Goal: Transaction & Acquisition: Purchase product/service

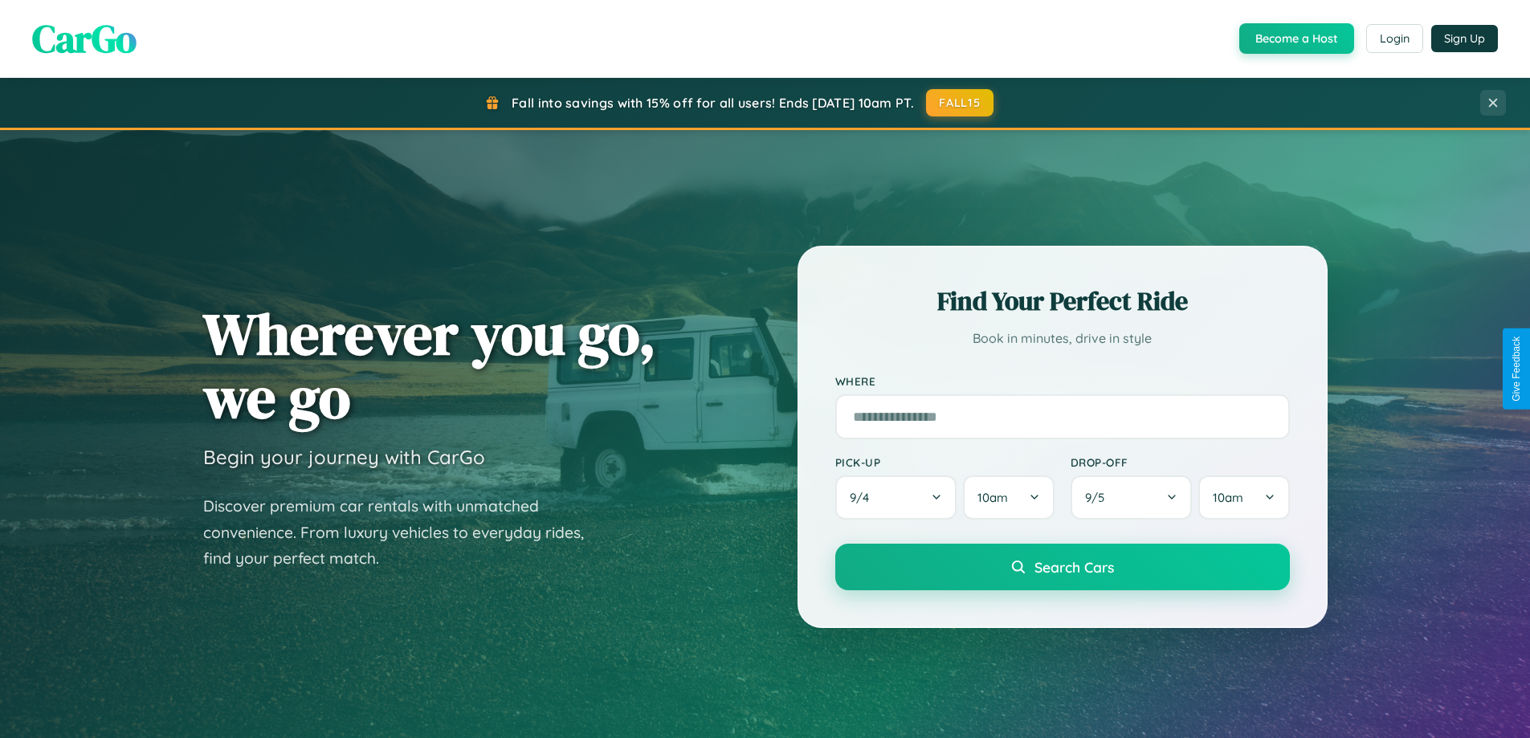
scroll to position [1415, 0]
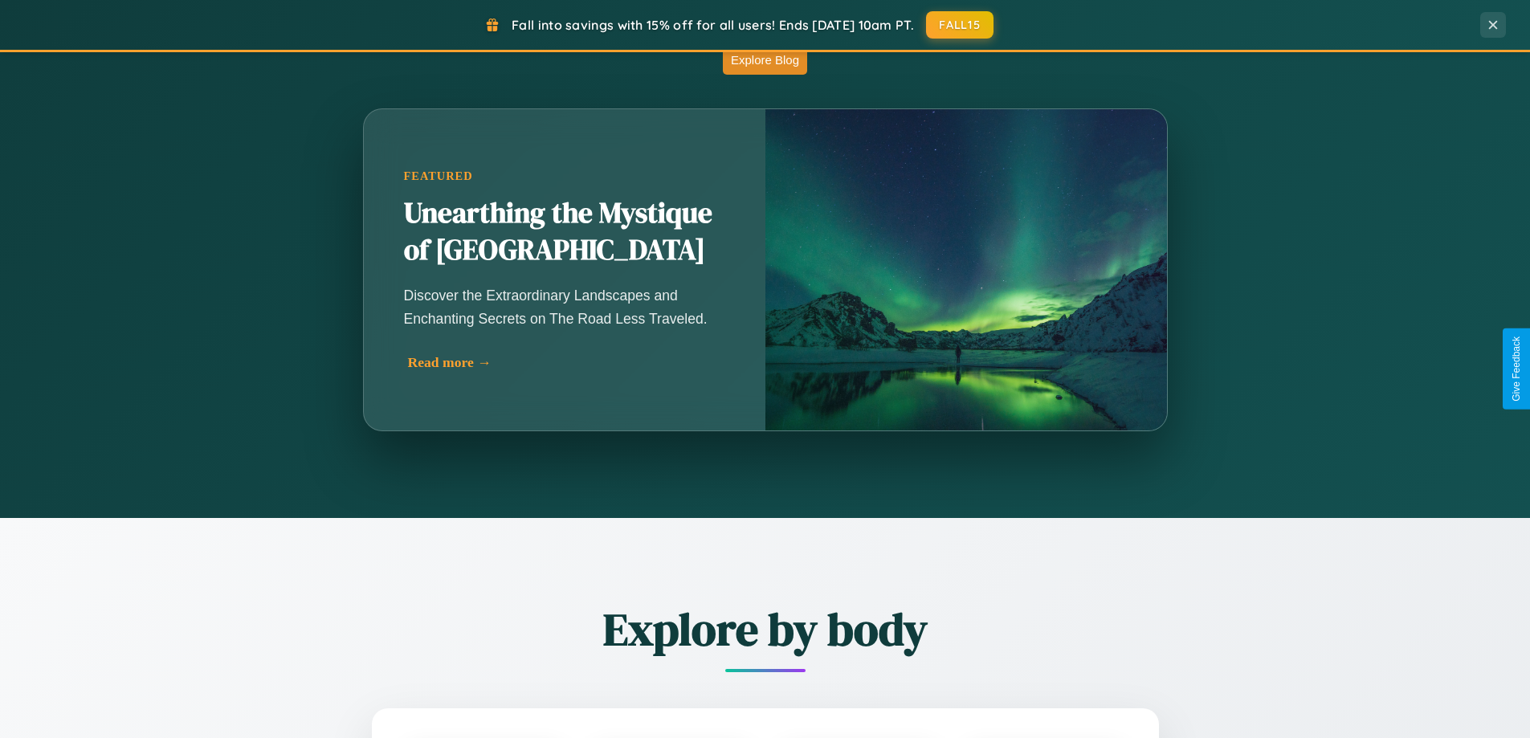
click at [567, 362] on div "Read more →" at bounding box center [568, 362] width 321 height 17
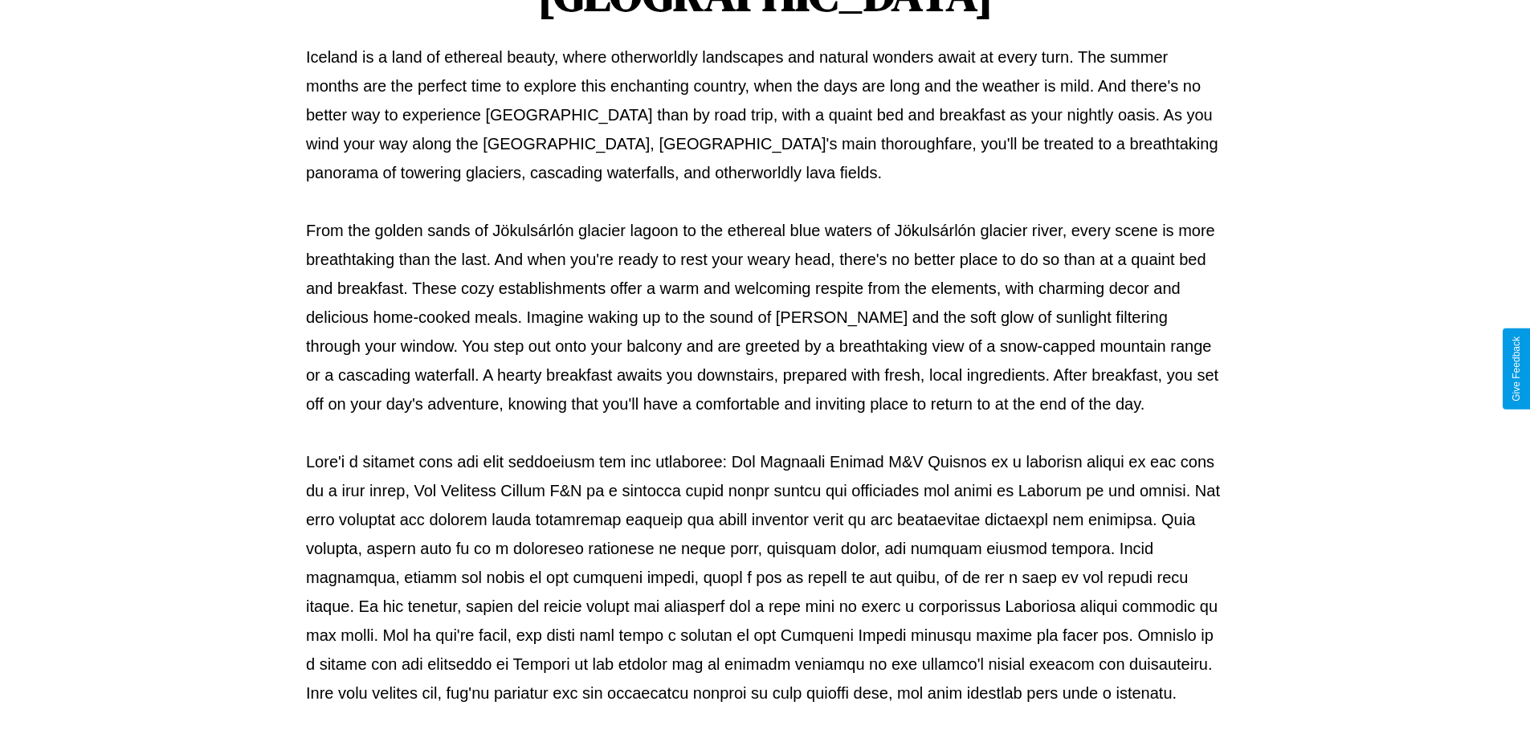
scroll to position [520, 0]
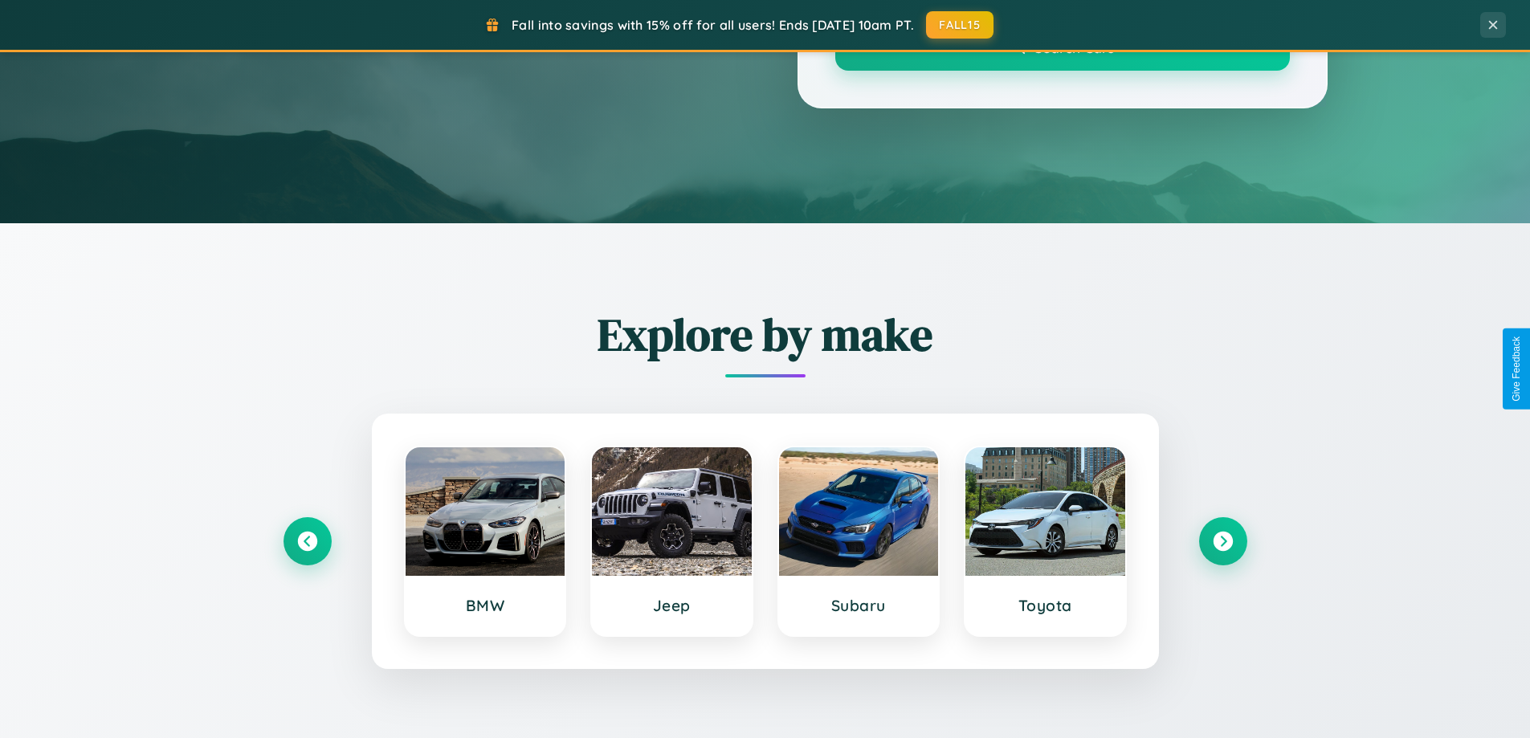
scroll to position [1415, 0]
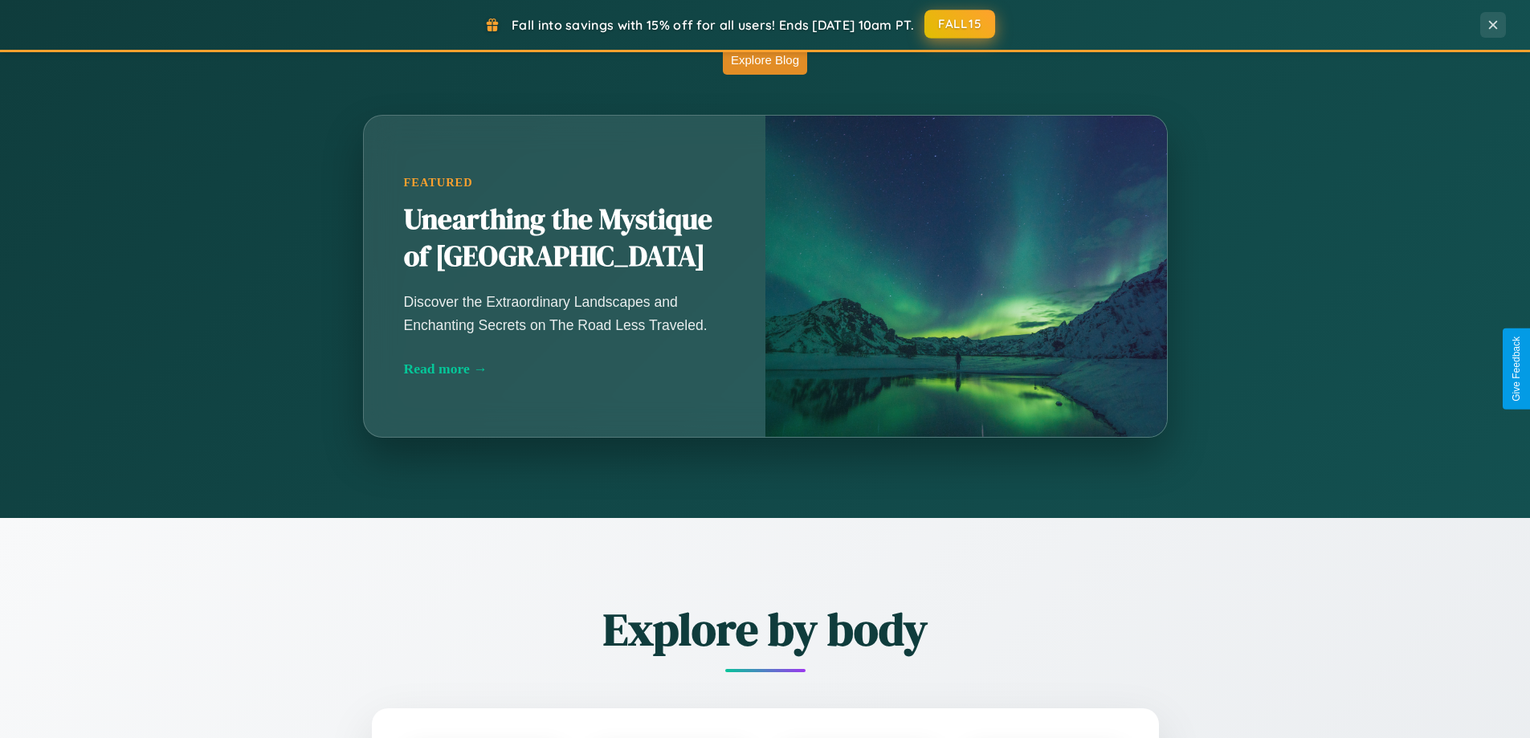
click at [961, 25] on button "FALL15" at bounding box center [960, 24] width 71 height 29
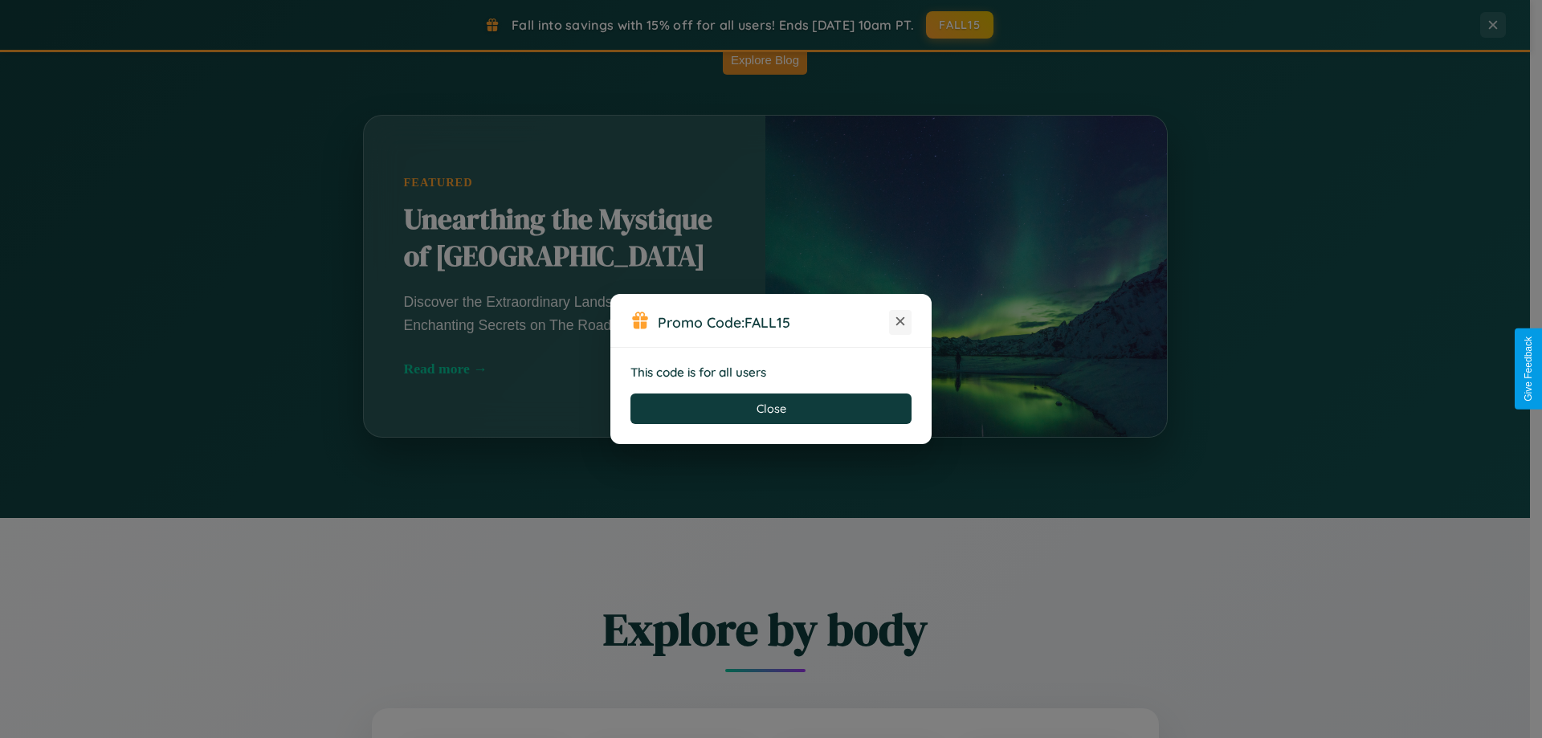
click at [900, 322] on icon at bounding box center [900, 321] width 16 height 16
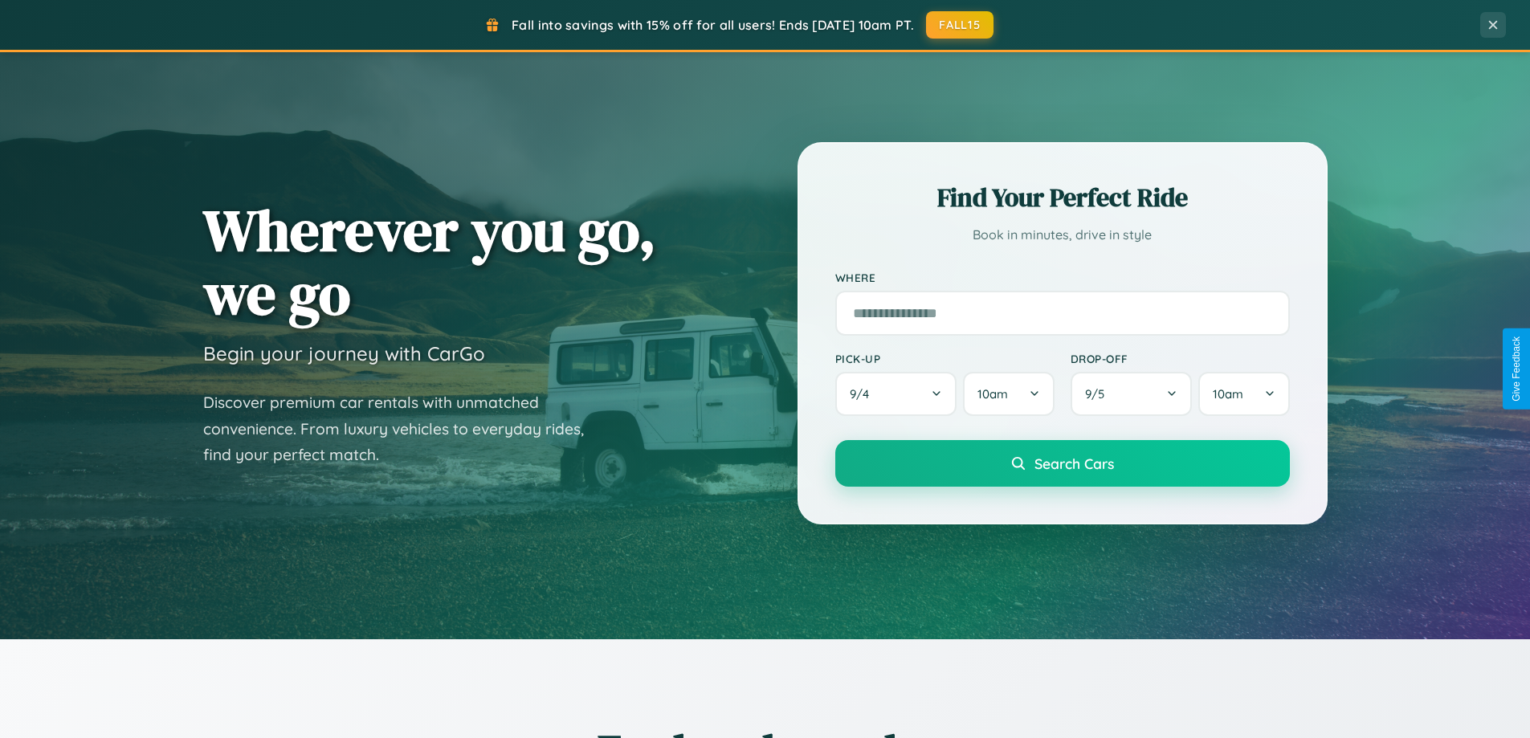
scroll to position [0, 0]
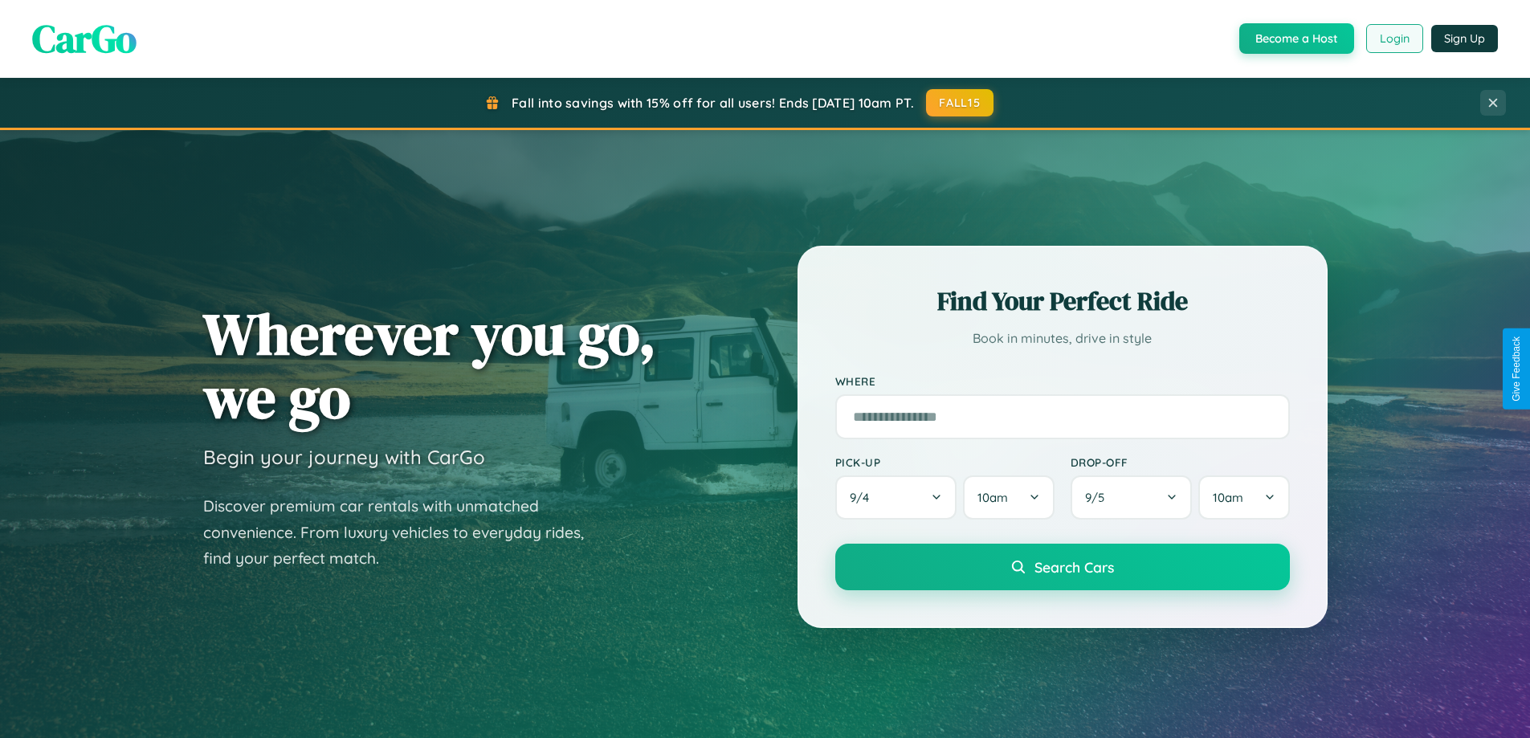
click at [1394, 39] on button "Login" at bounding box center [1394, 38] width 57 height 29
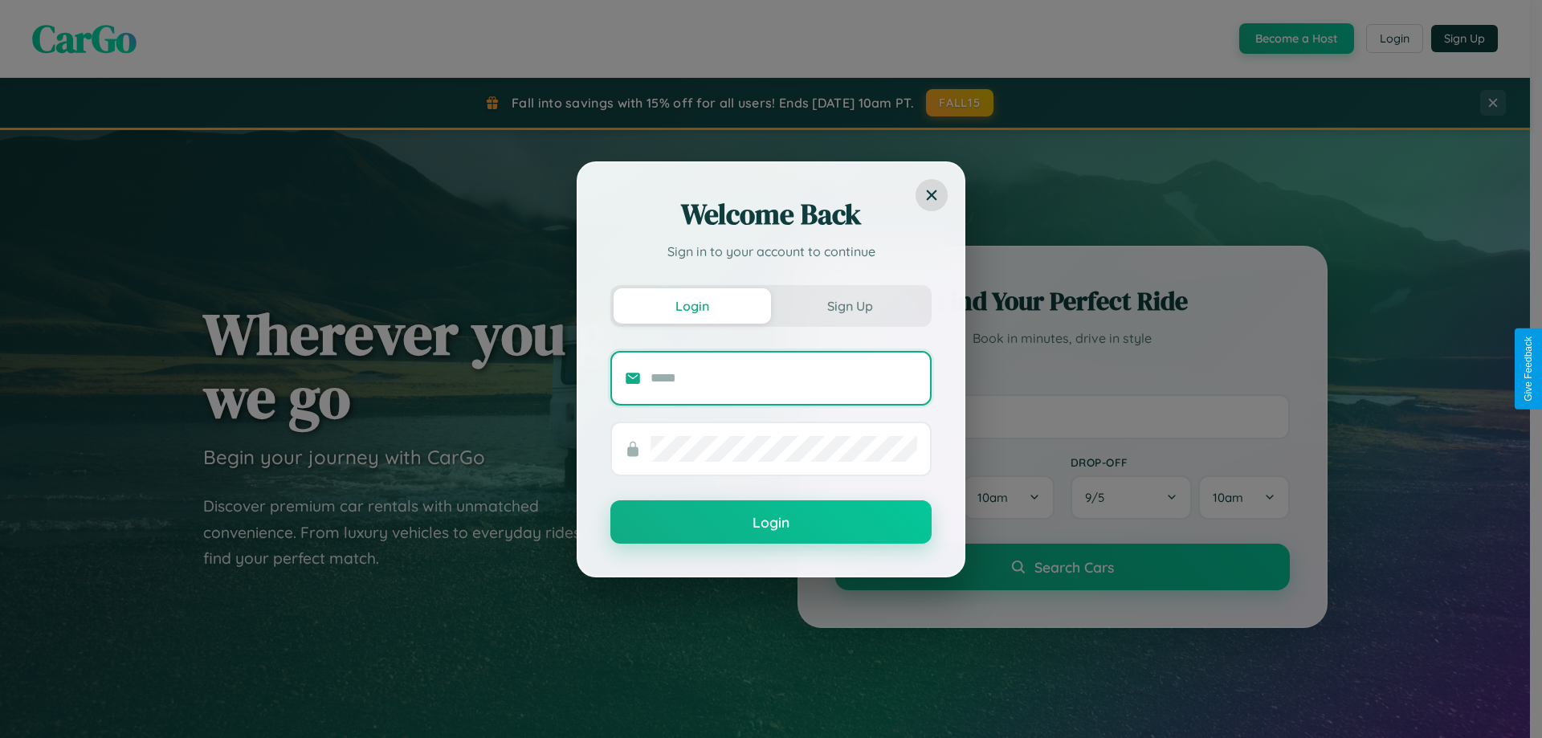
click at [784, 378] on input "text" at bounding box center [784, 378] width 267 height 26
type input "**********"
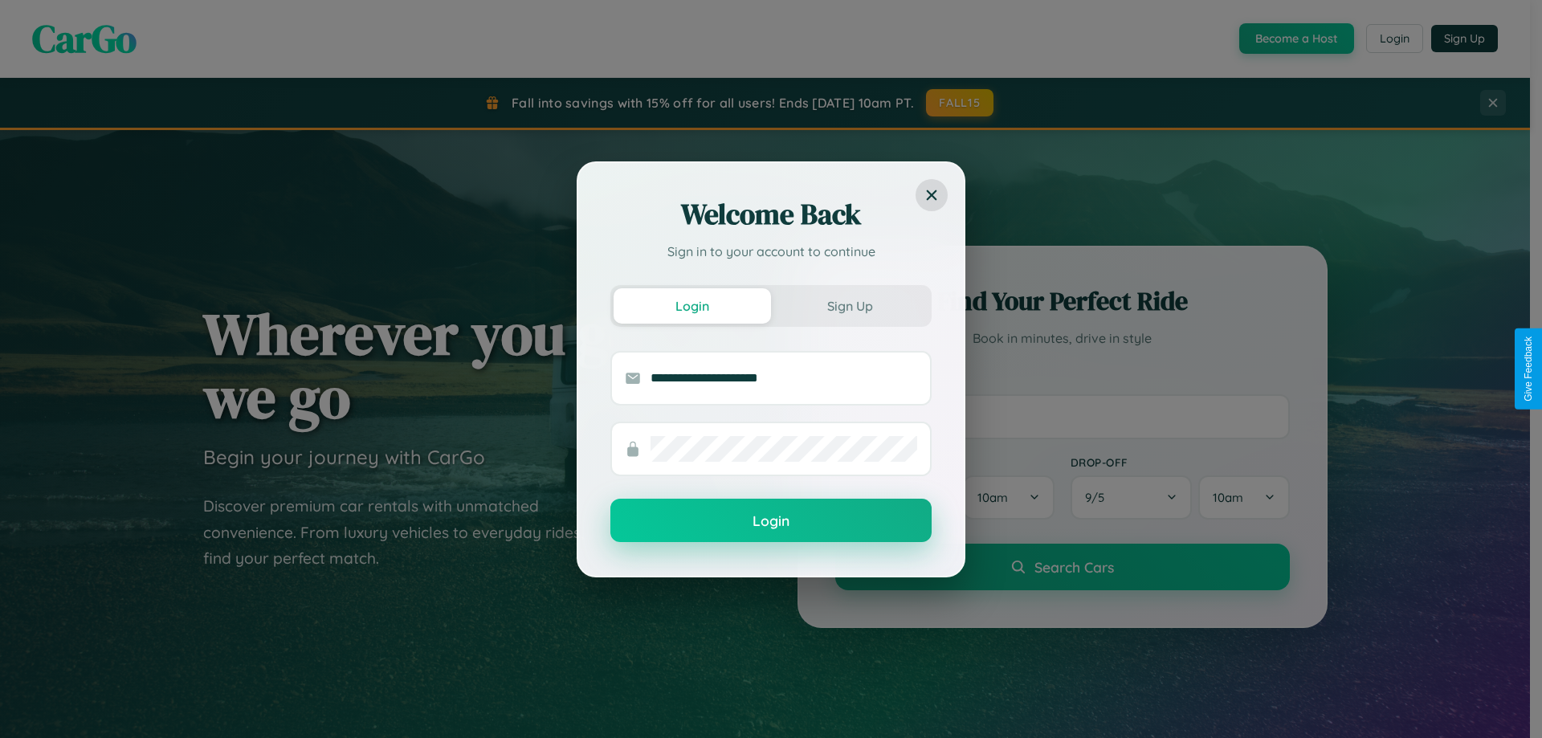
click at [771, 521] on button "Login" at bounding box center [770, 520] width 321 height 43
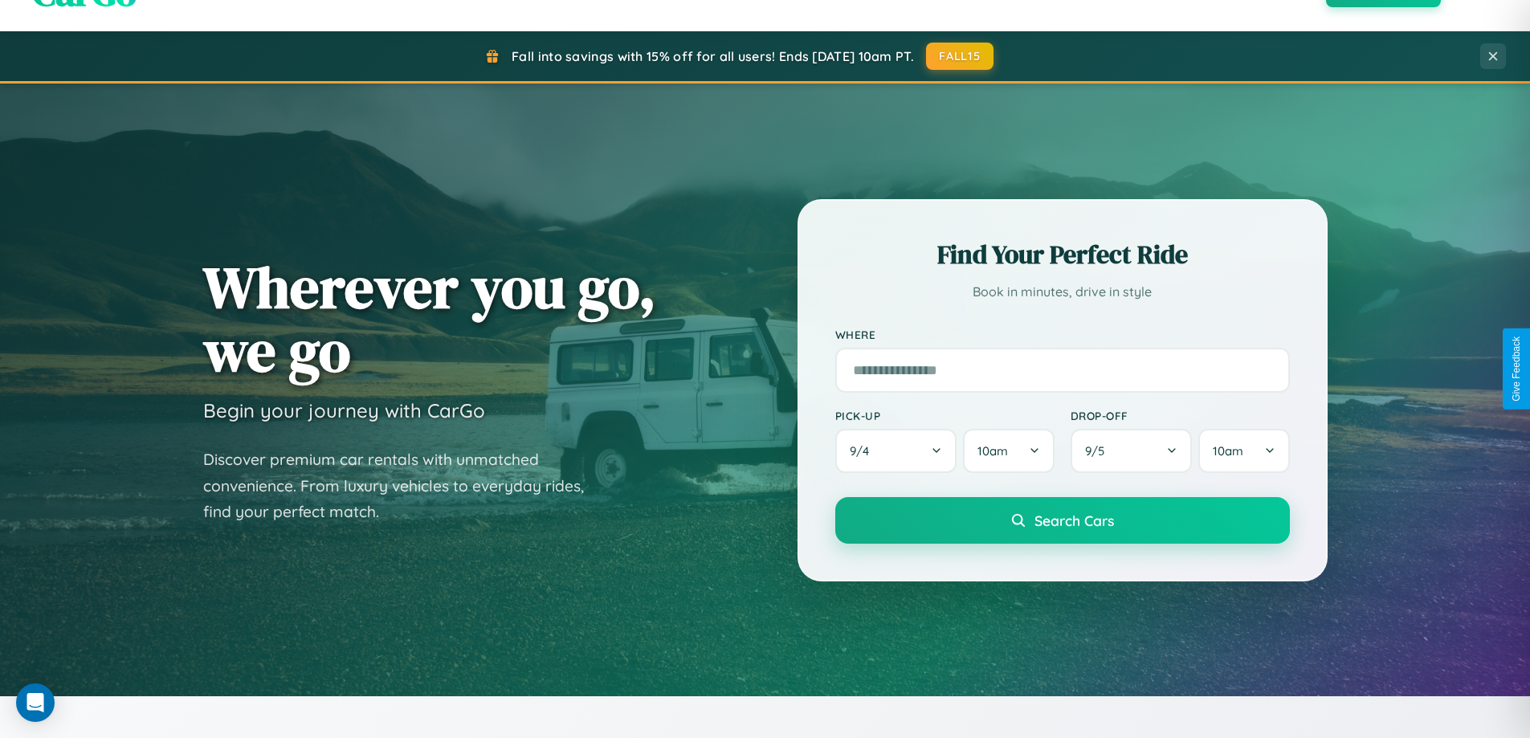
scroll to position [47, 0]
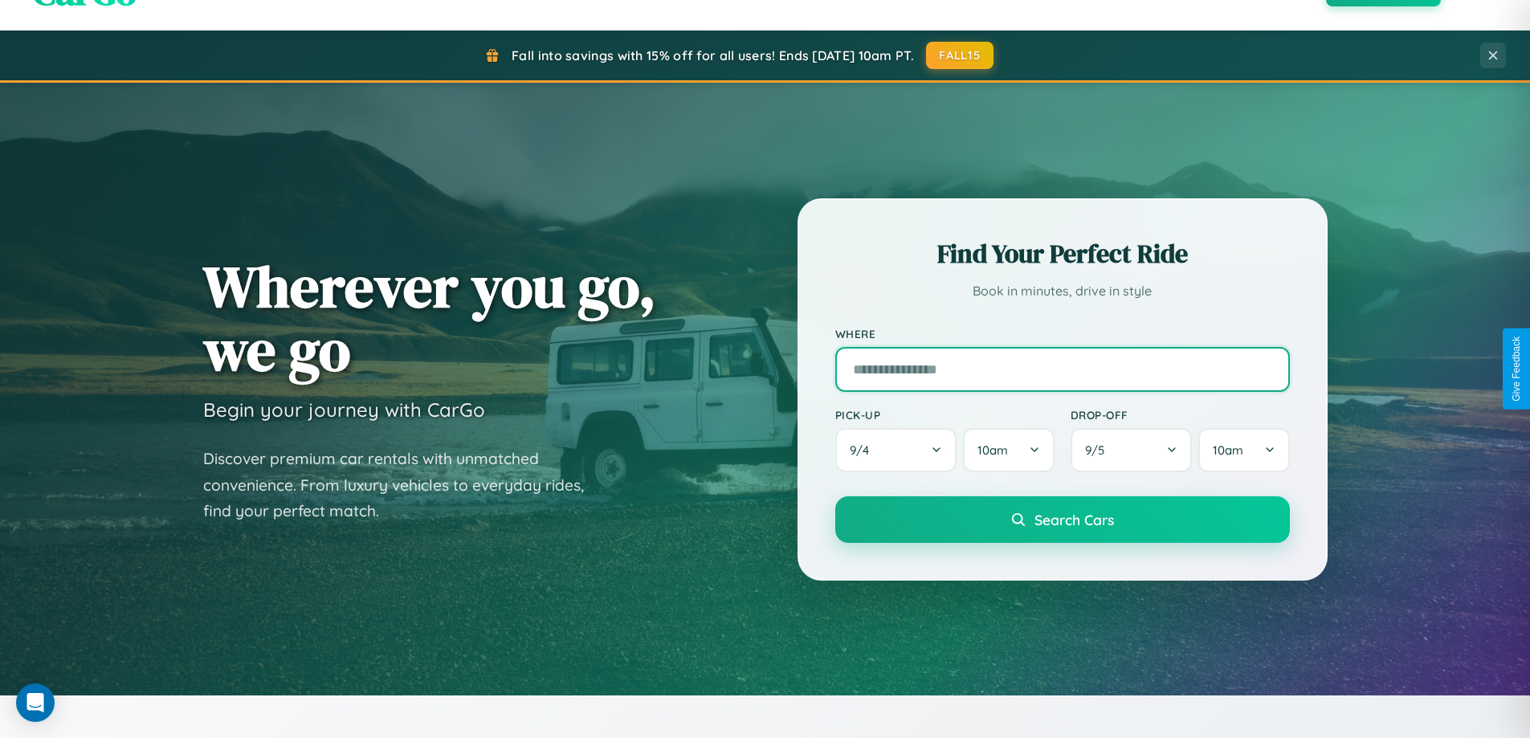
click at [1062, 369] on input "text" at bounding box center [1062, 369] width 455 height 45
type input "*******"
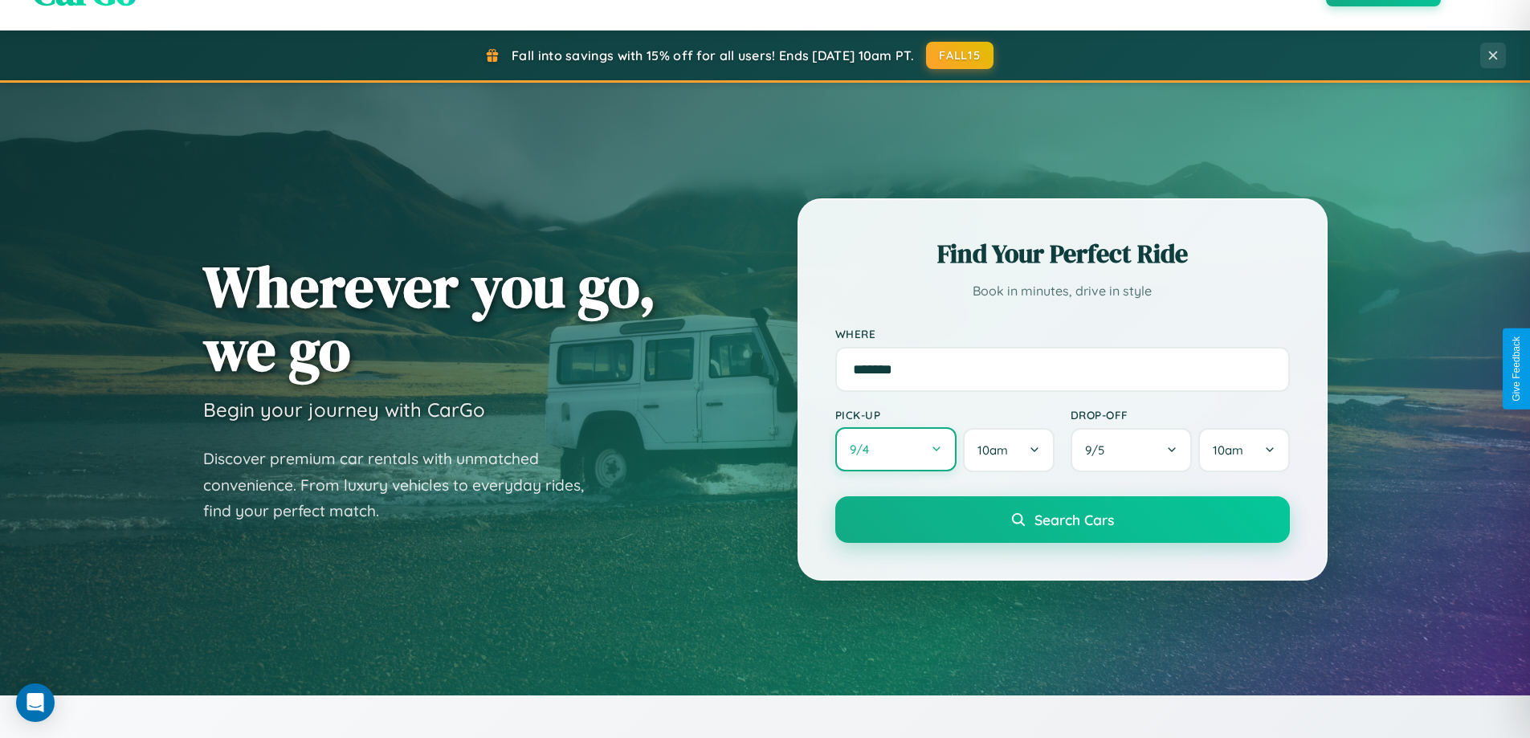
click at [896, 450] on button "9 / 4" at bounding box center [896, 449] width 122 height 44
select select "*"
select select "****"
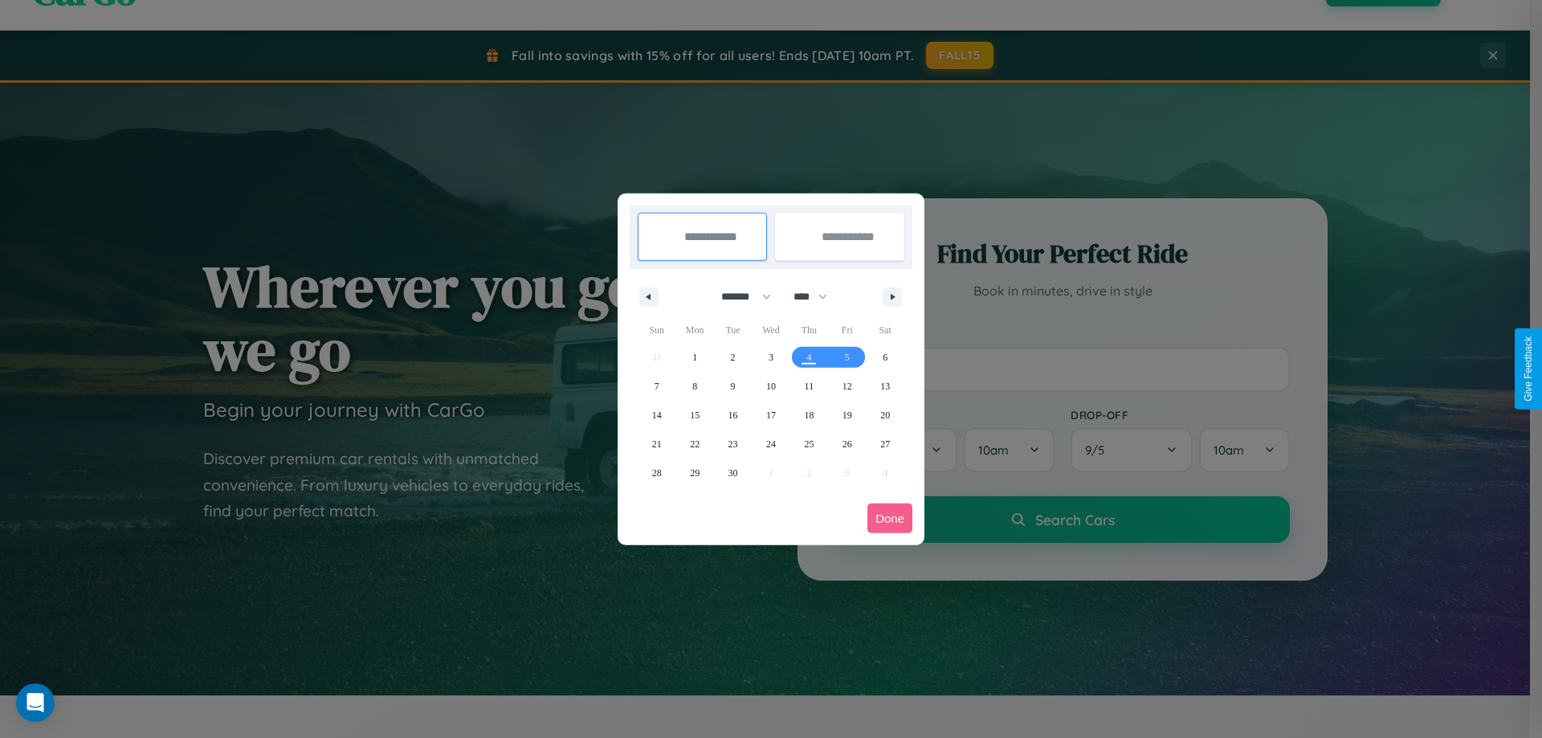
drag, startPoint x: 739, startPoint y: 296, endPoint x: 771, endPoint y: 322, distance: 41.1
click at [739, 296] on select "******* ******** ***** ***** *** **** **** ****** ********* ******* ******** **…" at bounding box center [743, 297] width 68 height 27
select select "*"
click at [818, 296] on select "**** **** **** **** **** **** **** **** **** **** **** **** **** **** **** ****…" at bounding box center [810, 297] width 48 height 27
select select "****"
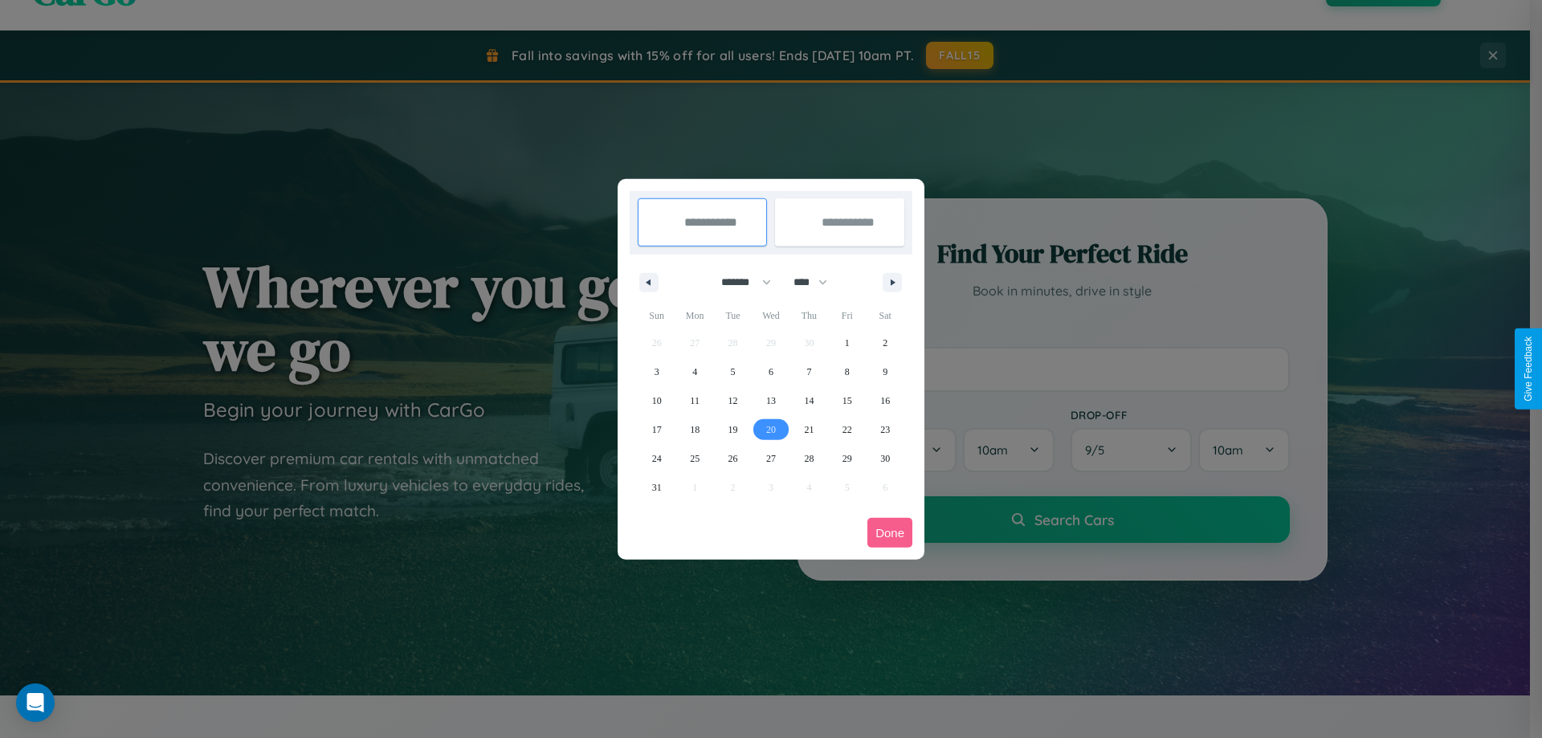
click at [770, 429] on span "20" at bounding box center [771, 429] width 10 height 29
type input "**********"
click at [809, 429] on span "21" at bounding box center [809, 429] width 10 height 29
type input "**********"
click at [890, 533] on button "Done" at bounding box center [890, 533] width 45 height 30
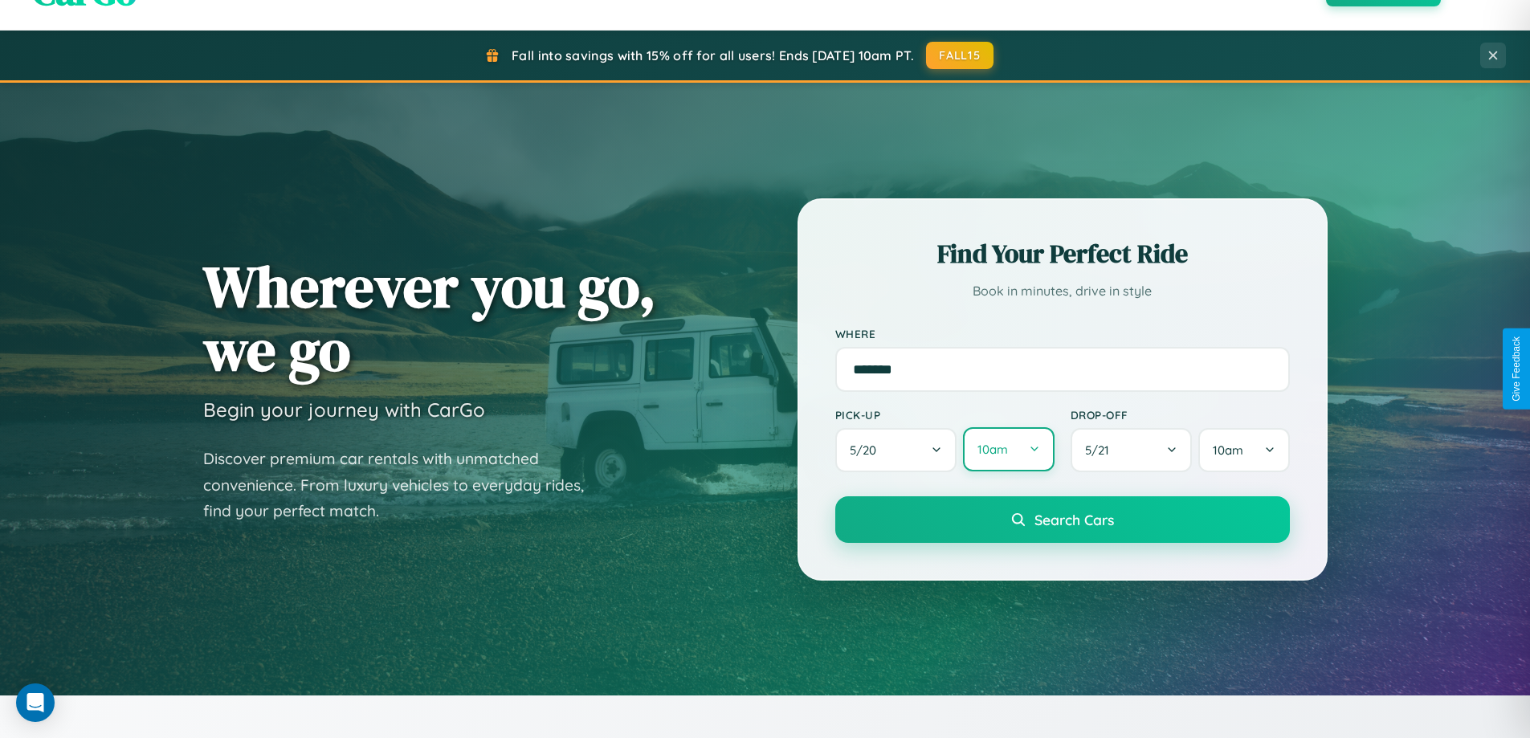
click at [1008, 451] on button "10am" at bounding box center [1008, 449] width 91 height 44
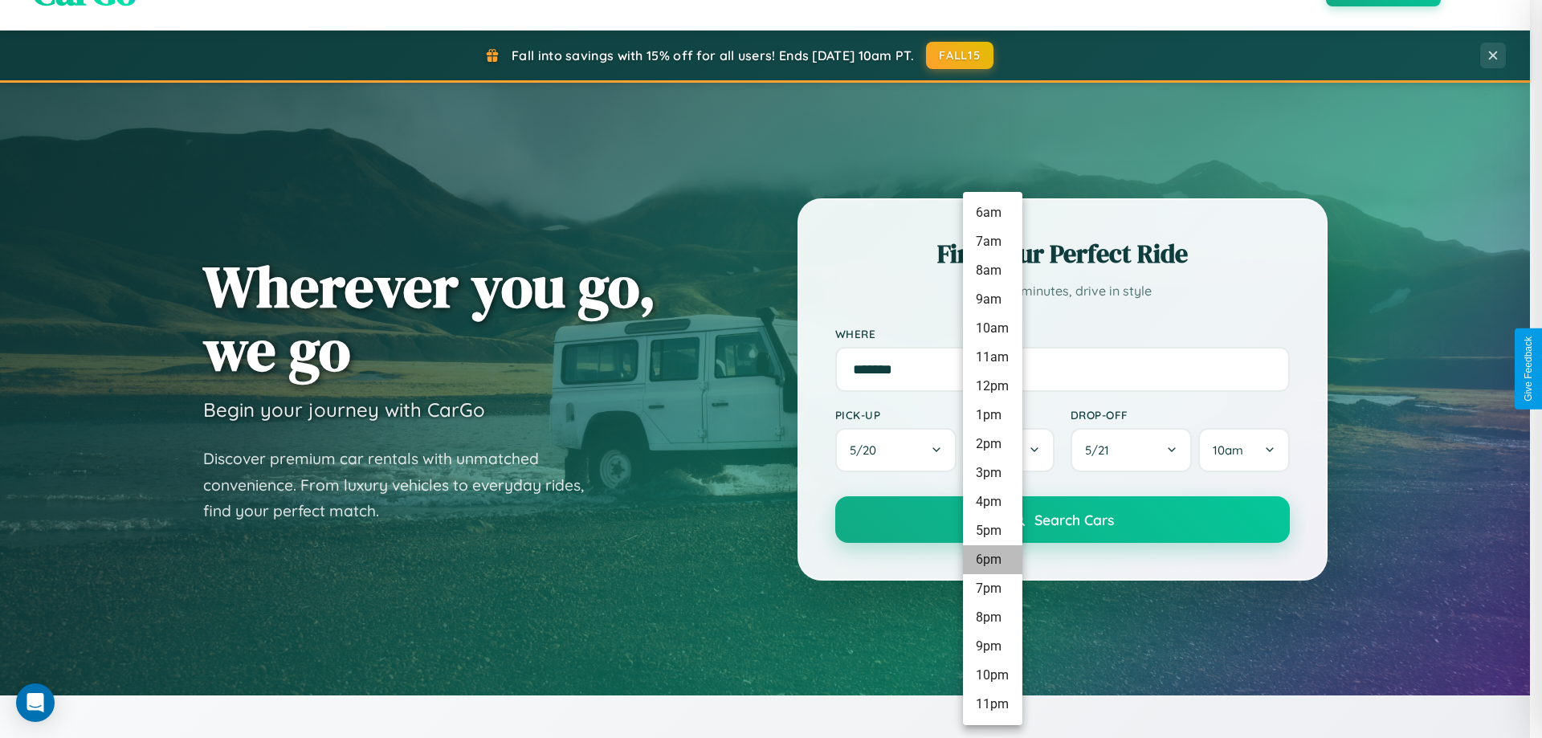
click at [992, 560] on li "6pm" at bounding box center [992, 559] width 59 height 29
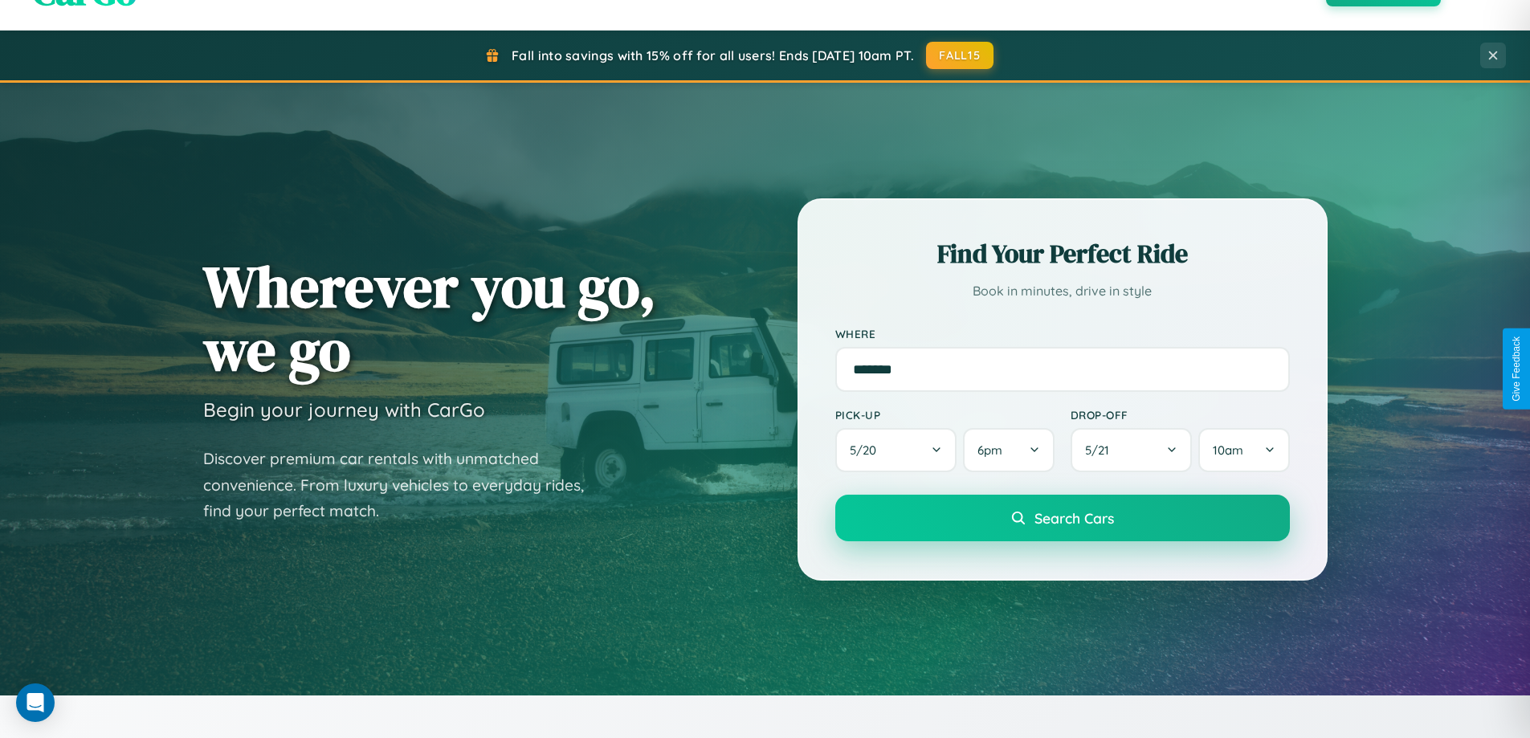
click at [1062, 520] on span "Search Cars" at bounding box center [1075, 518] width 80 height 18
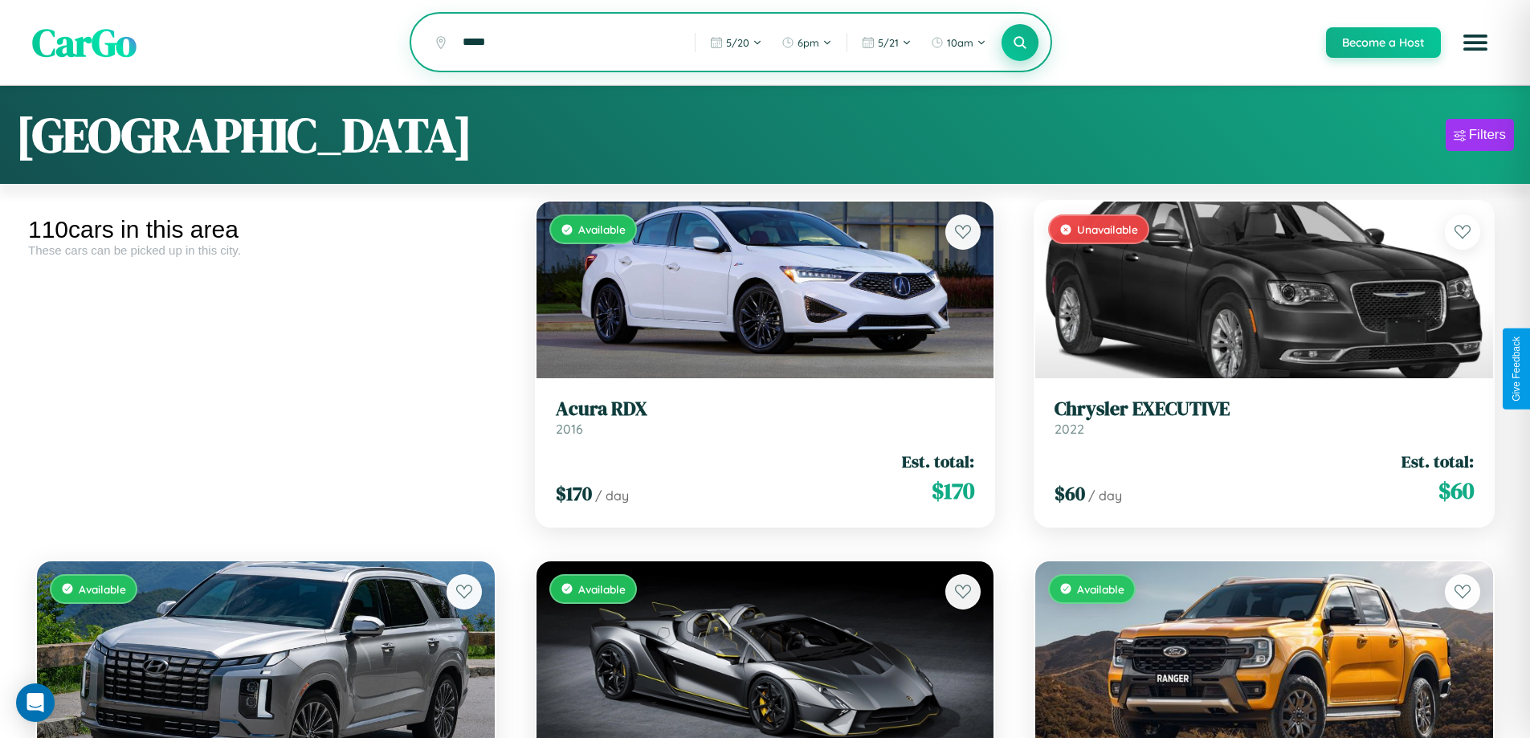
click at [1019, 43] on icon at bounding box center [1020, 42] width 15 height 15
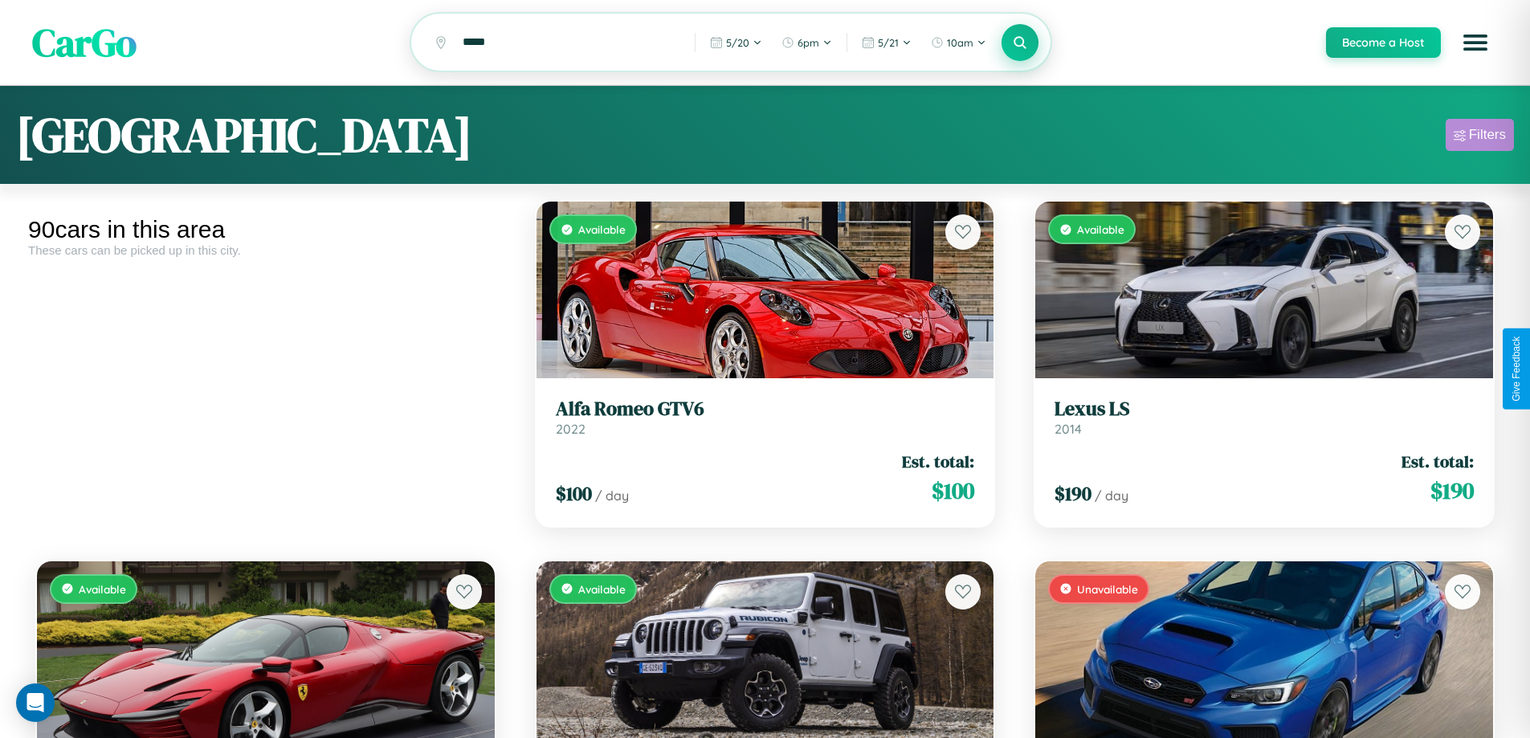
click at [1480, 137] on div "Filters" at bounding box center [1487, 135] width 37 height 16
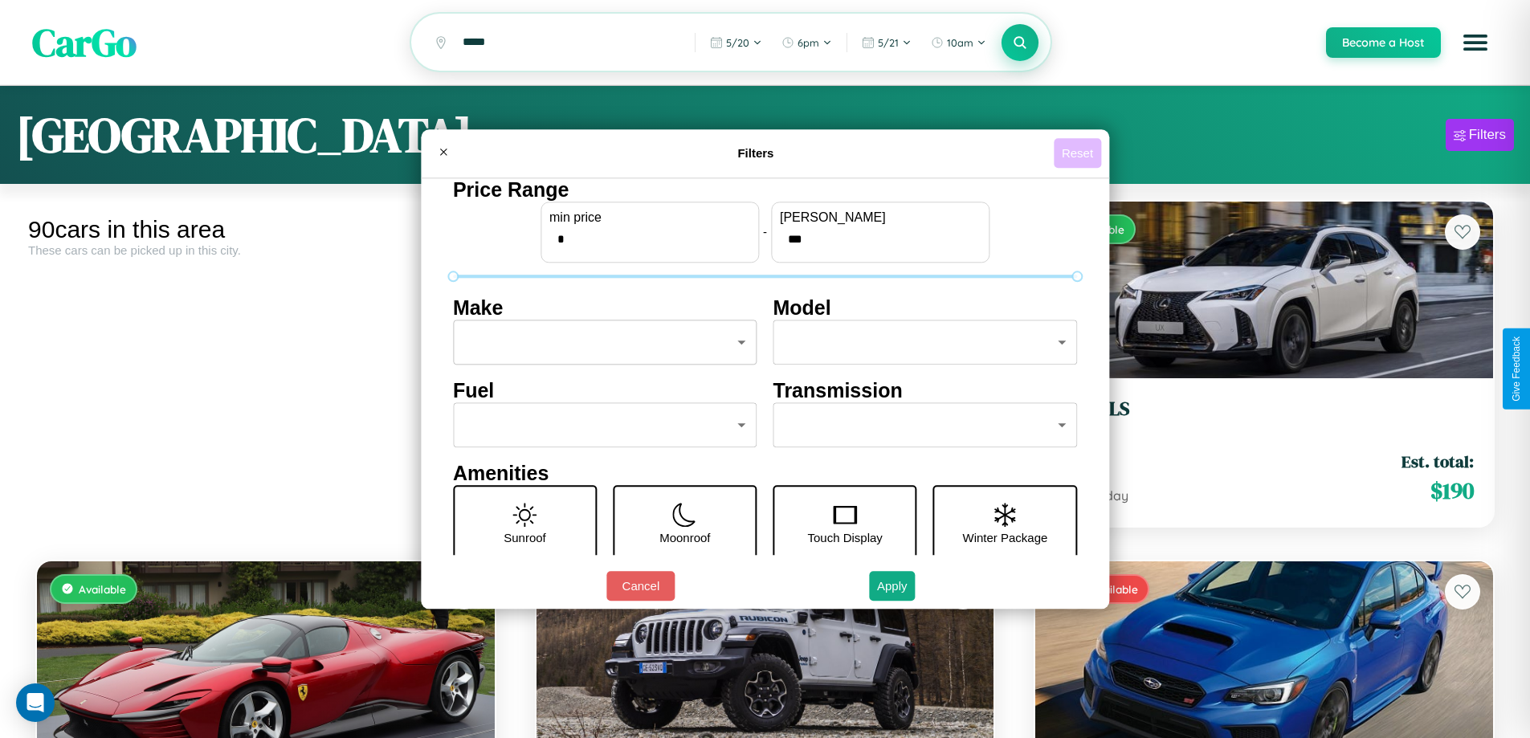
click at [1080, 153] on button "Reset" at bounding box center [1077, 153] width 47 height 30
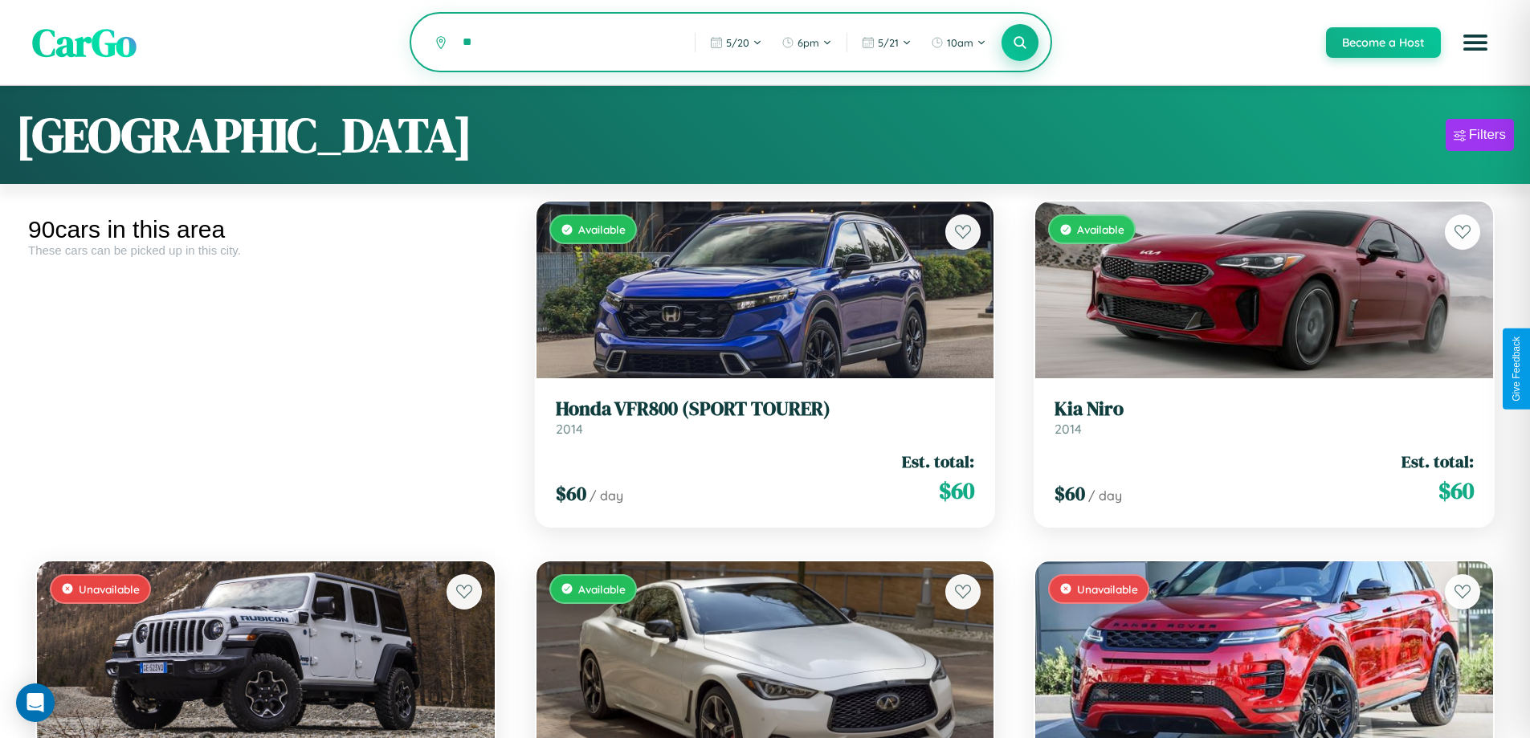
type input "*"
type input "******"
click at [1019, 43] on icon at bounding box center [1020, 42] width 15 height 15
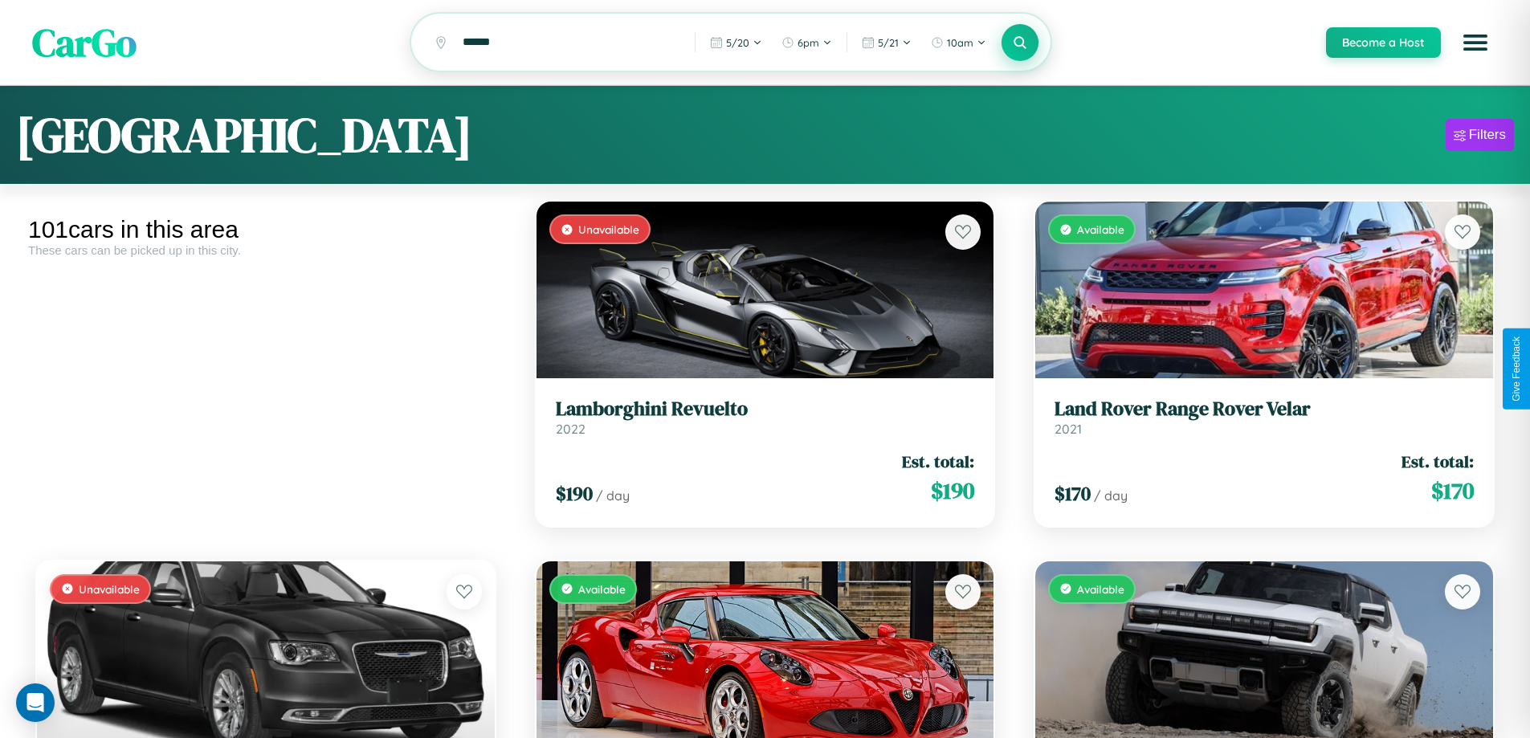
scroll to position [97, 0]
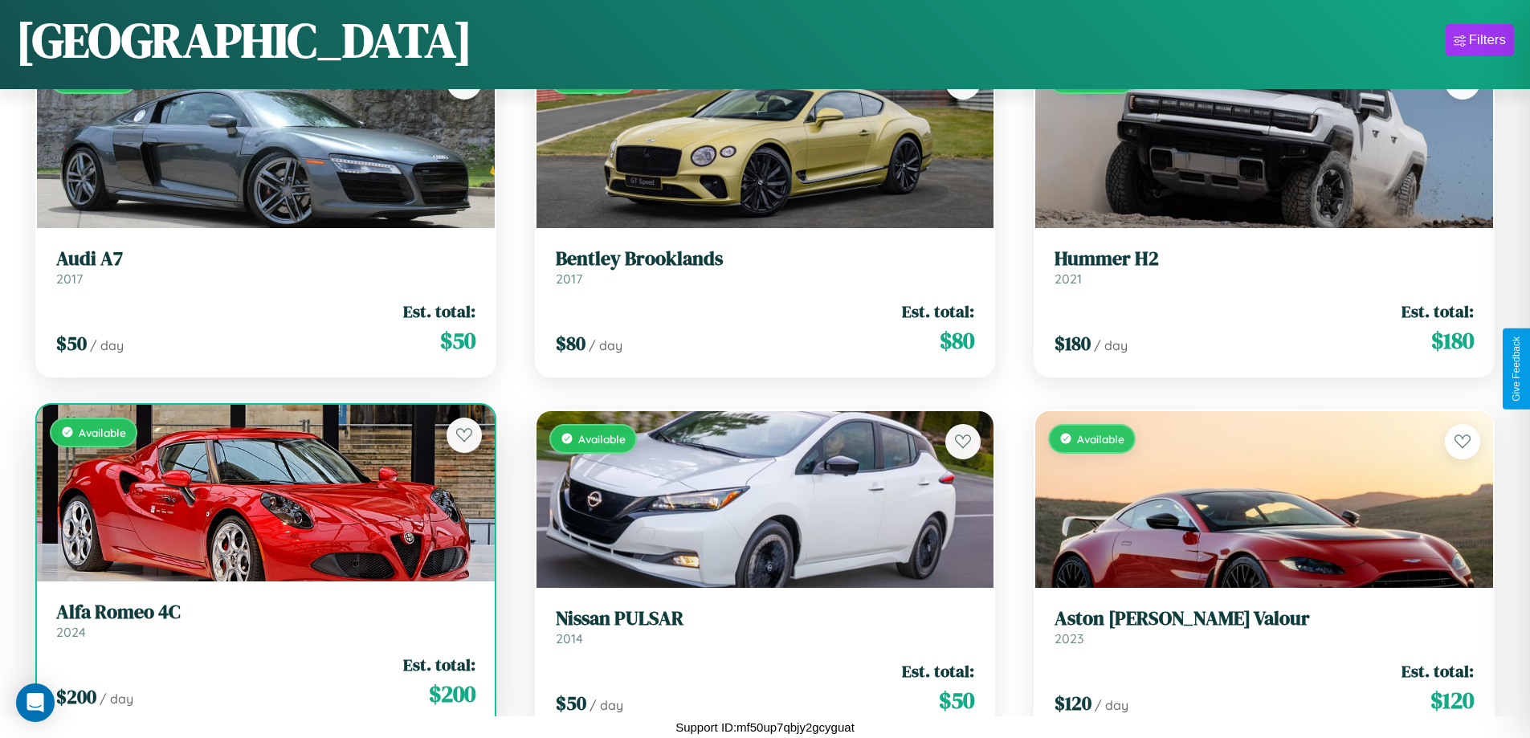
click at [263, 681] on div "$ 200 / day Est. total: $ 200" at bounding box center [265, 681] width 419 height 57
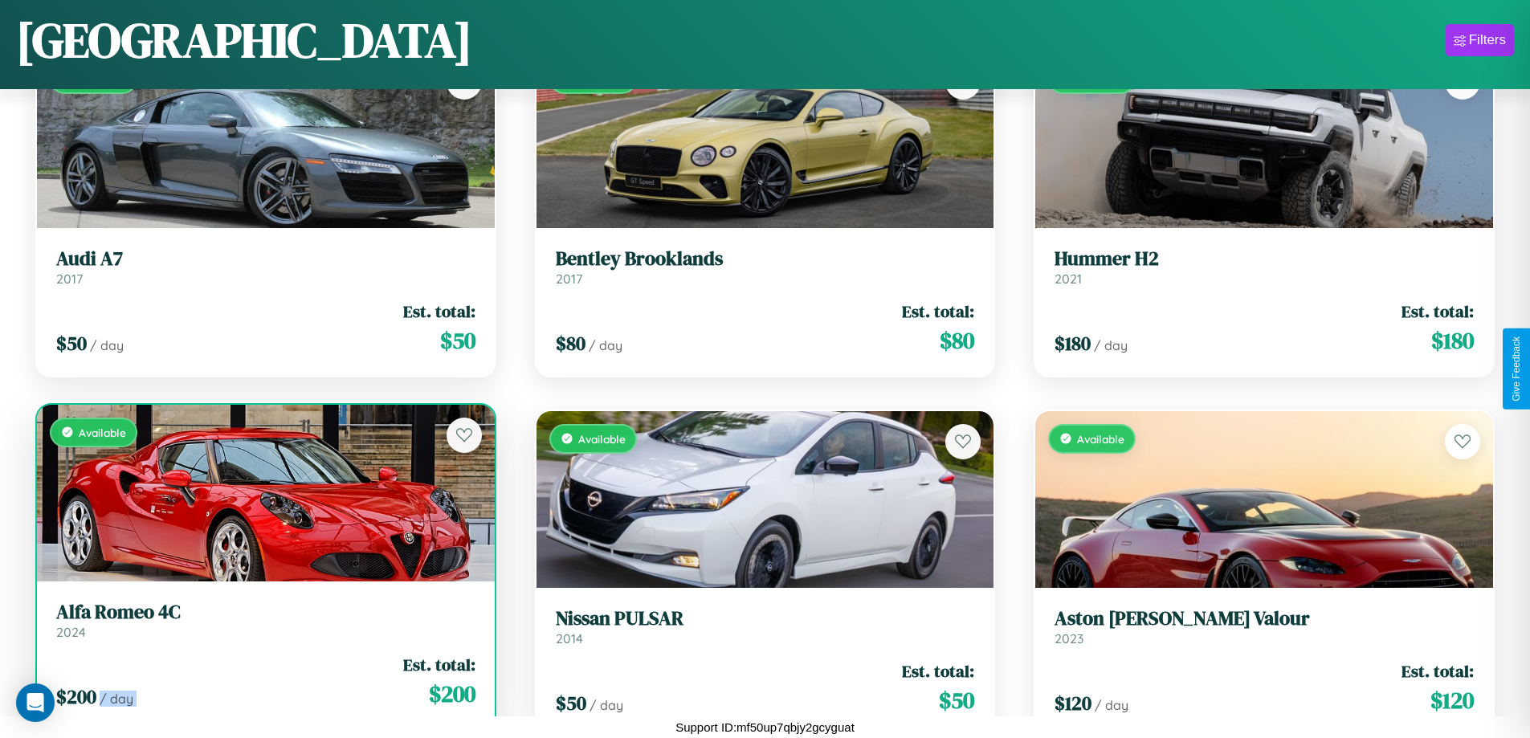
click at [263, 681] on div "$ 200 / day Est. total: $ 200" at bounding box center [265, 681] width 419 height 57
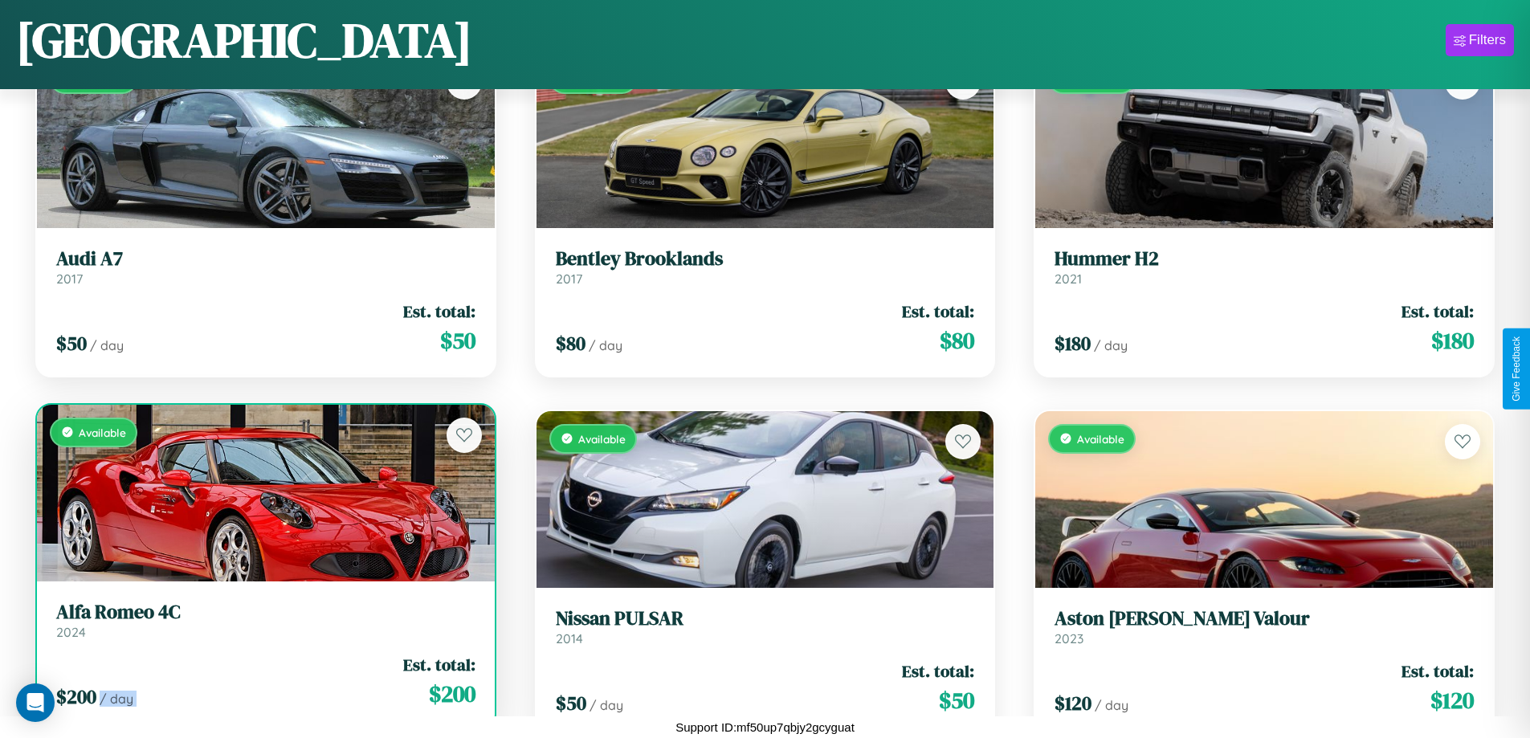
click at [263, 681] on div "$ 200 / day Est. total: $ 200" at bounding box center [265, 681] width 419 height 57
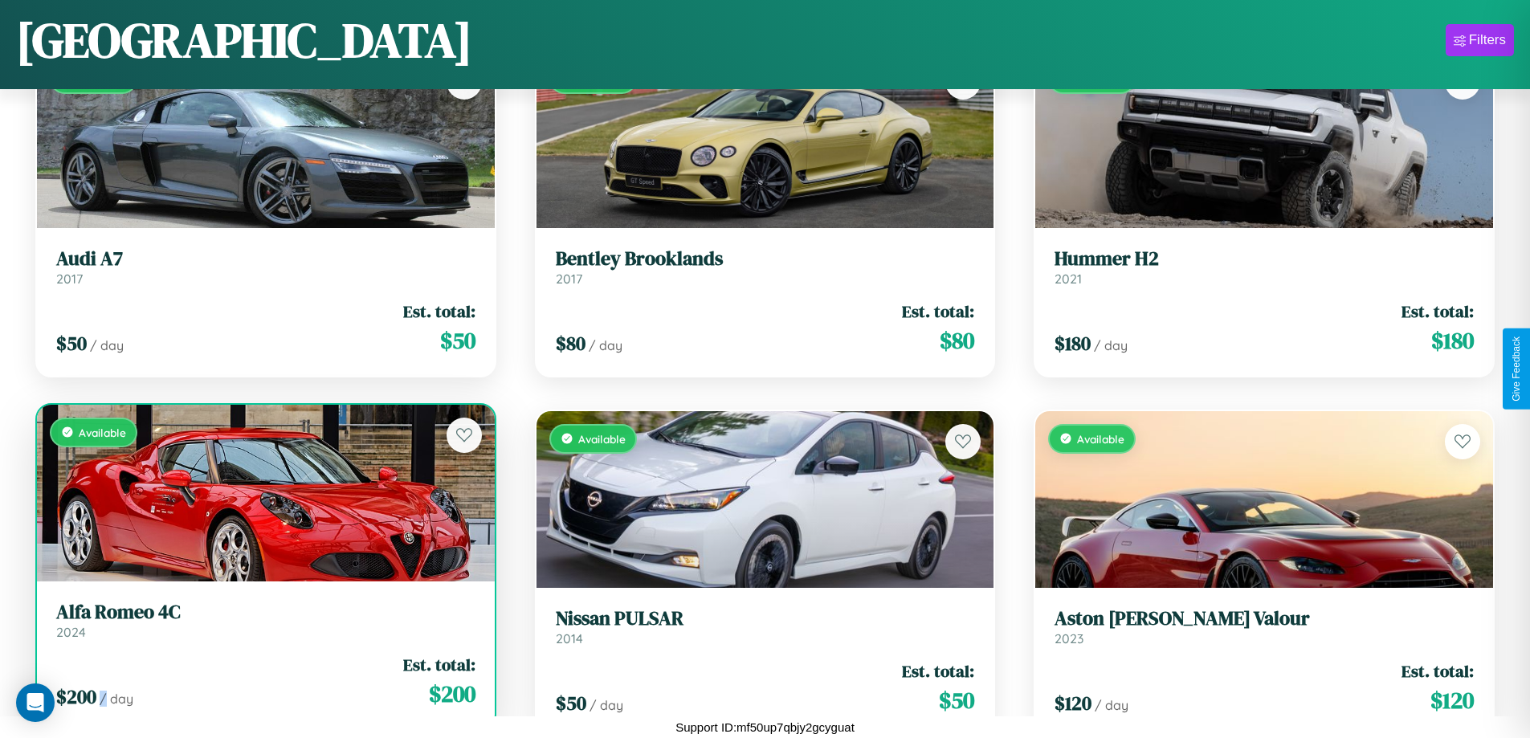
click at [263, 681] on div "$ 200 / day Est. total: $ 200" at bounding box center [265, 681] width 419 height 57
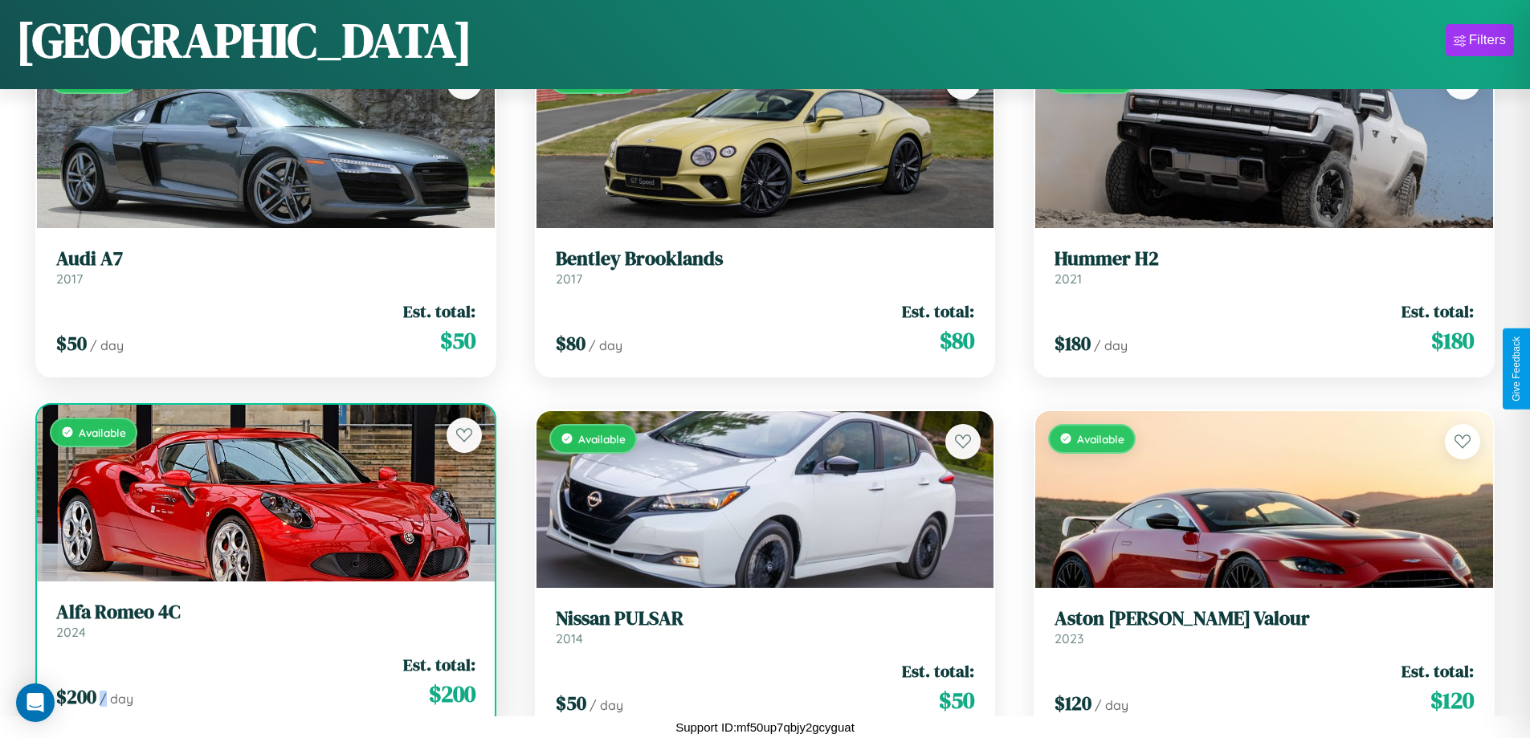
click at [263, 681] on div "$ 200 / day Est. total: $ 200" at bounding box center [265, 681] width 419 height 57
click at [263, 620] on h3 "Alfa Romeo 4C" at bounding box center [265, 612] width 419 height 23
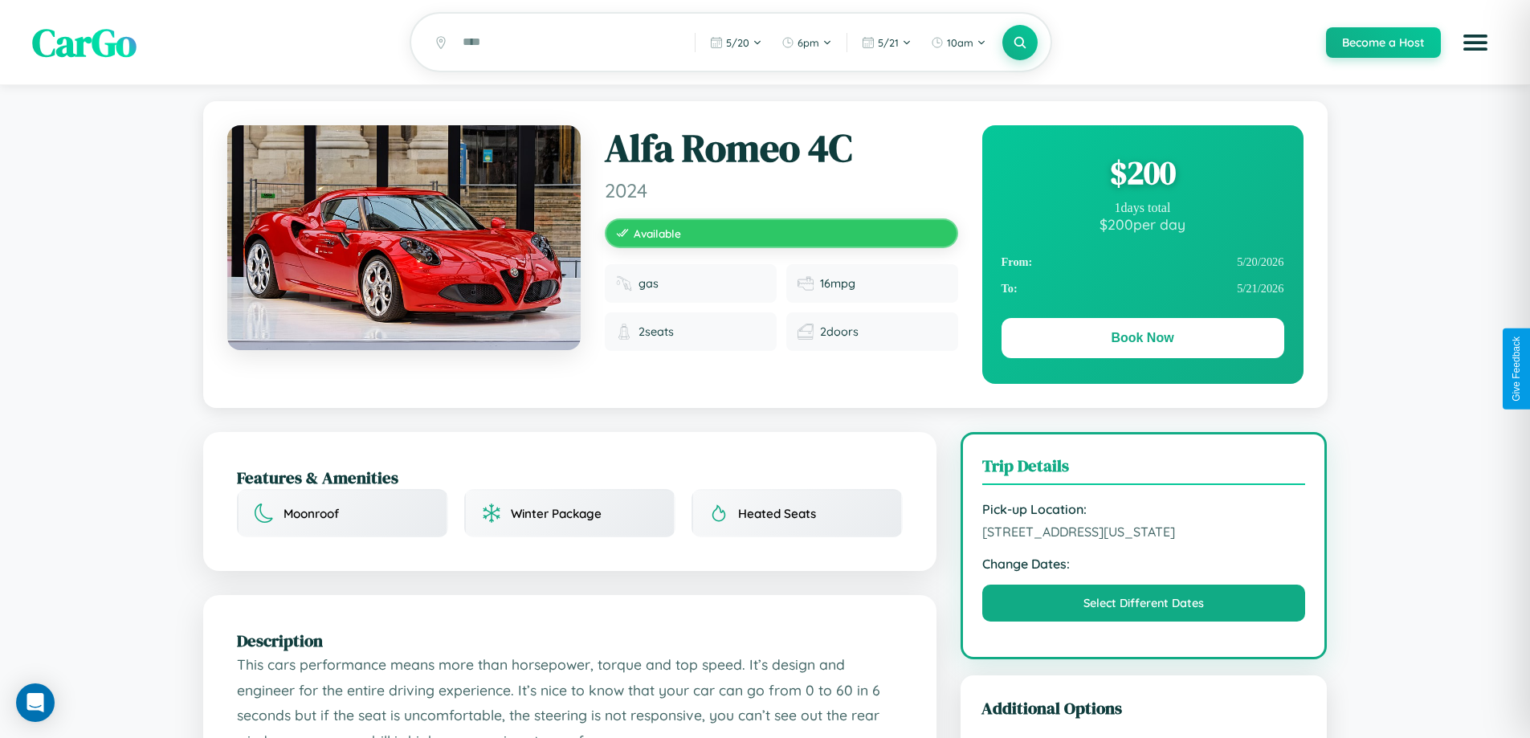
scroll to position [165, 0]
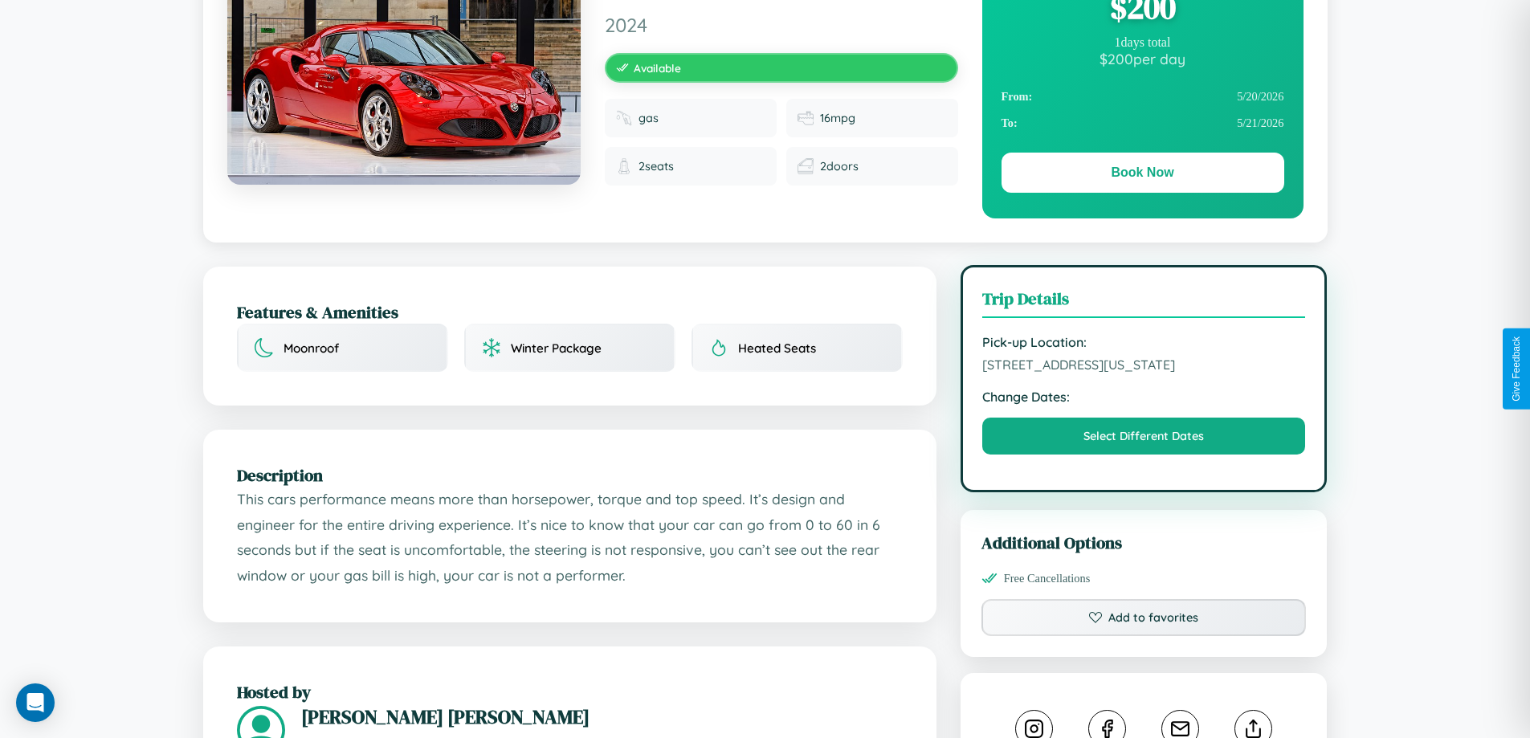
click at [1144, 367] on span "[STREET_ADDRESS][US_STATE]" at bounding box center [1144, 365] width 324 height 16
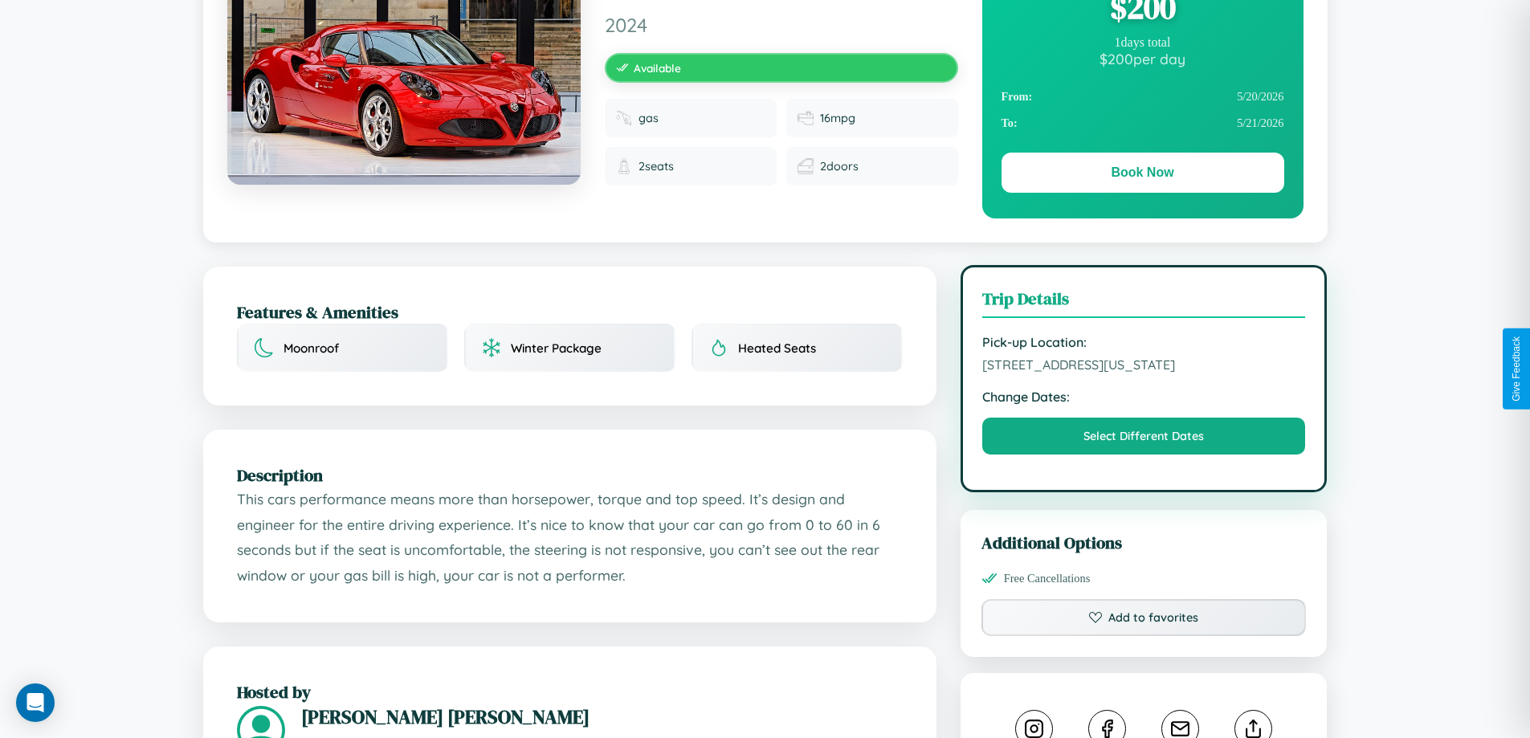
click at [1144, 367] on span "[STREET_ADDRESS][US_STATE]" at bounding box center [1144, 365] width 324 height 16
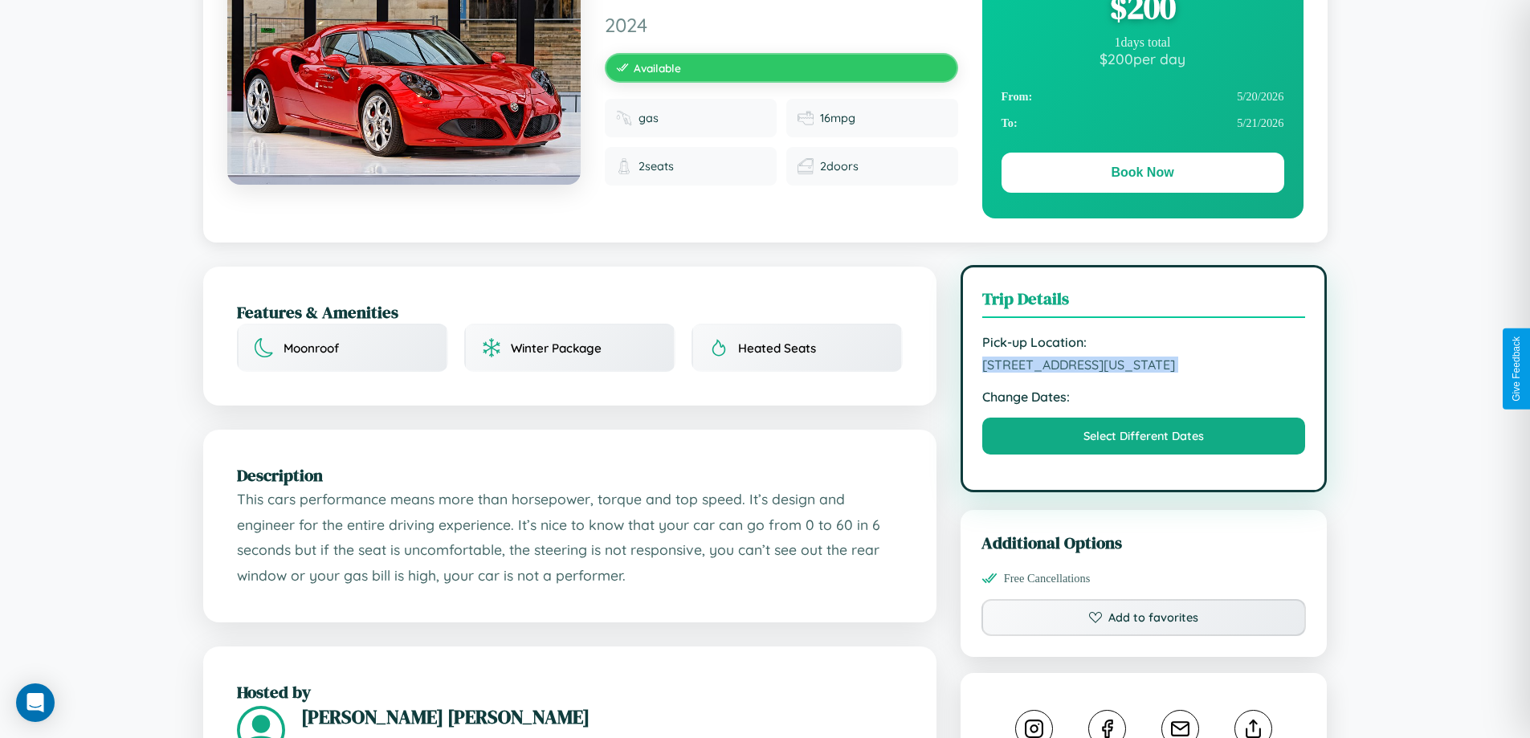
click at [1144, 367] on span "[STREET_ADDRESS][US_STATE]" at bounding box center [1144, 365] width 324 height 16
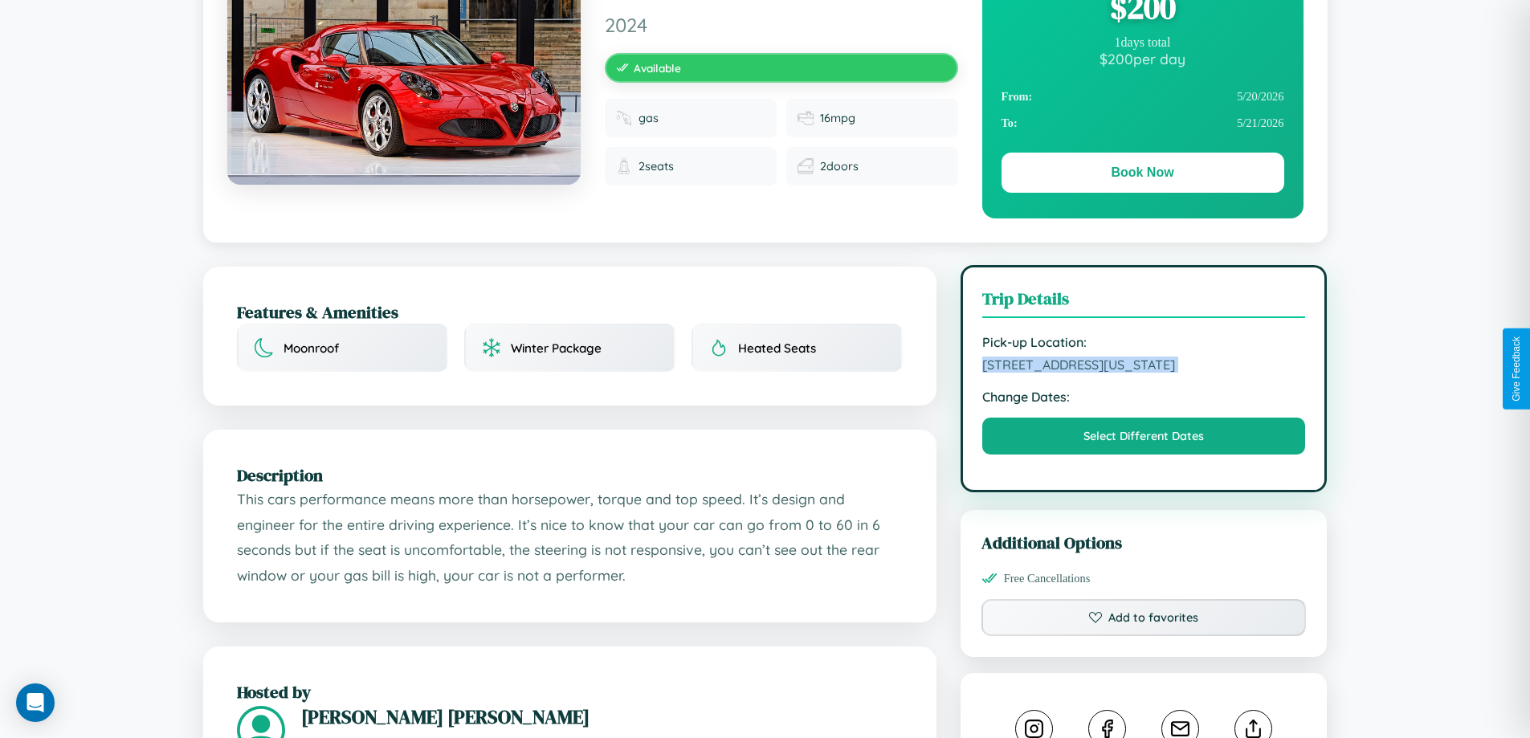
click at [1144, 367] on span "[STREET_ADDRESS][US_STATE]" at bounding box center [1144, 365] width 324 height 16
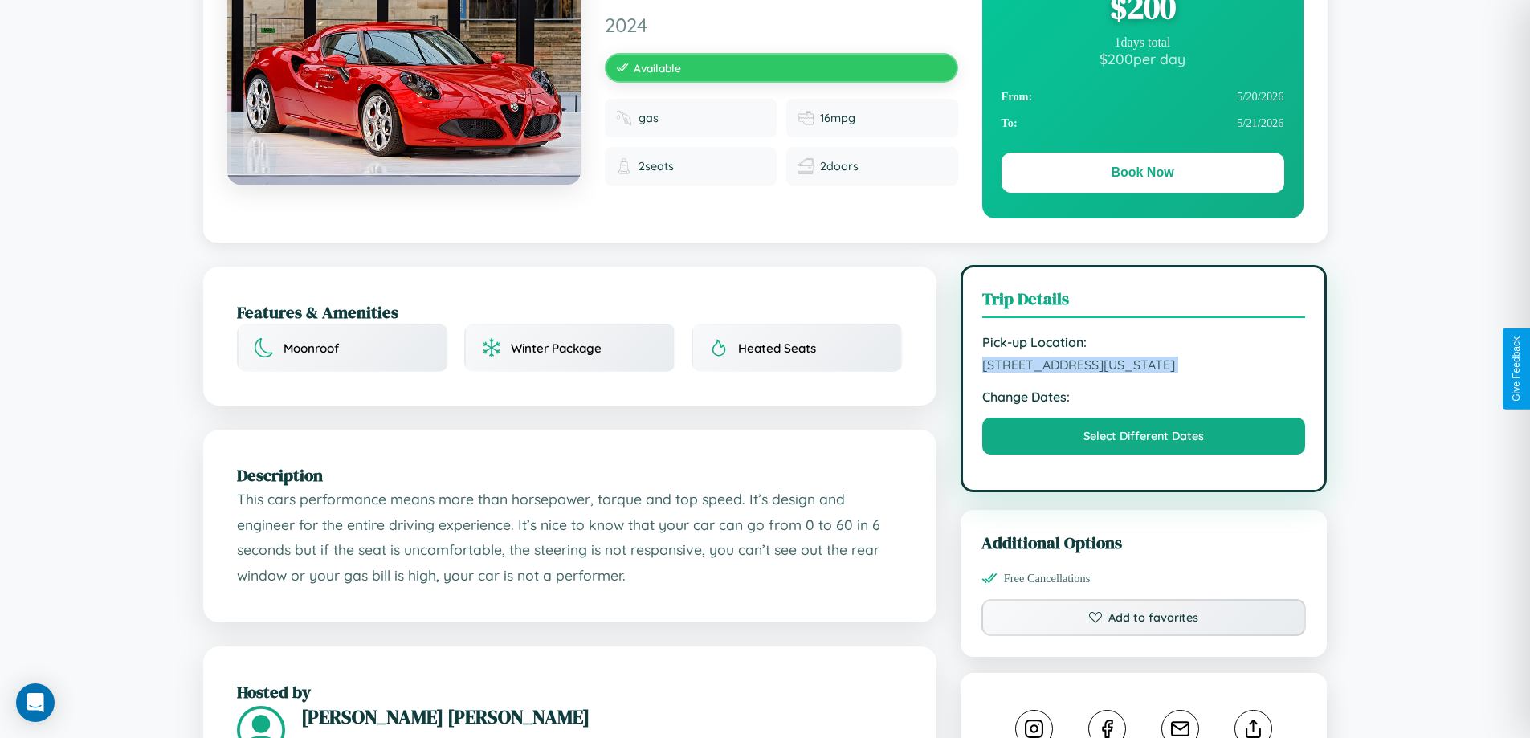
click at [1144, 367] on span "[STREET_ADDRESS][US_STATE]" at bounding box center [1144, 365] width 324 height 16
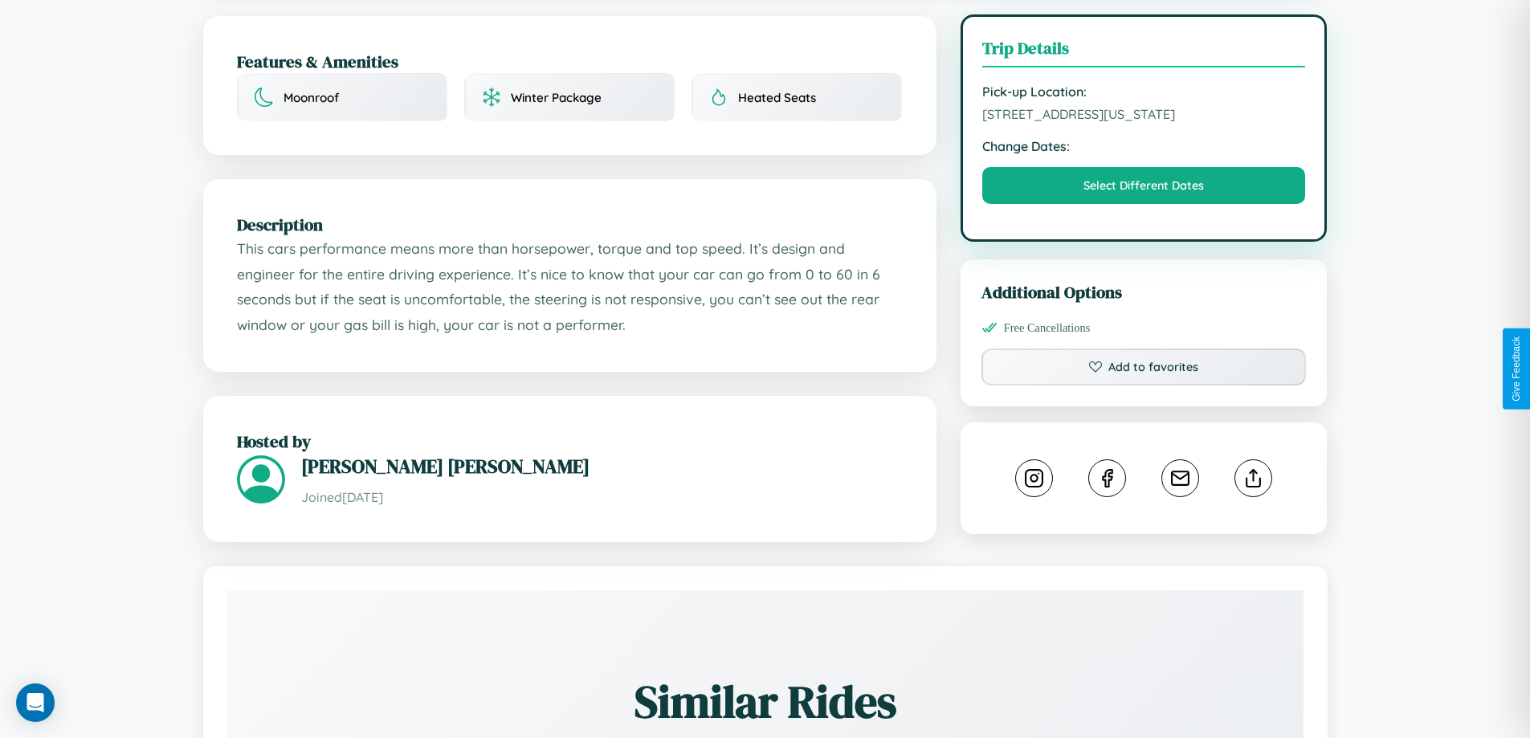
scroll to position [417, 0]
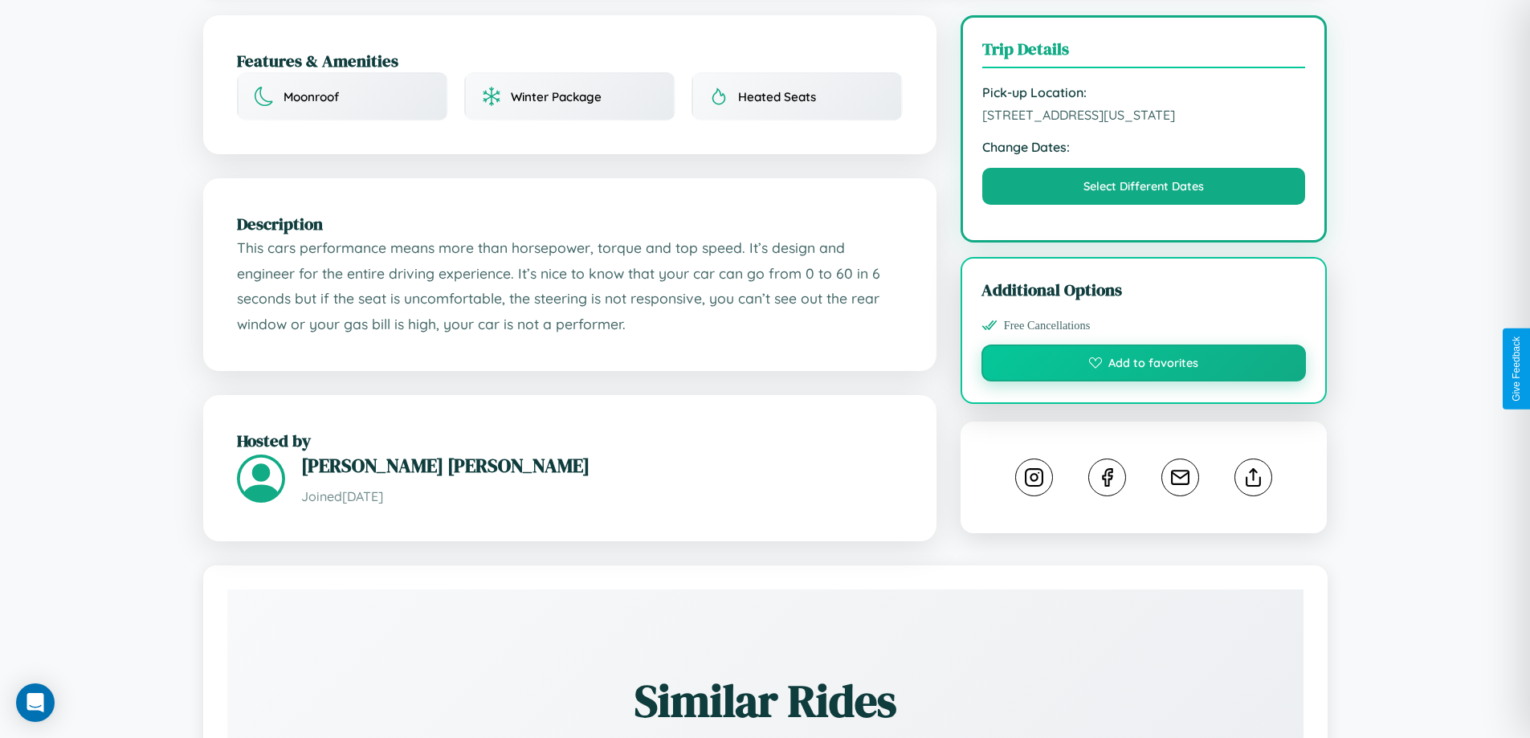
click at [1144, 365] on button "Add to favorites" at bounding box center [1144, 363] width 325 height 37
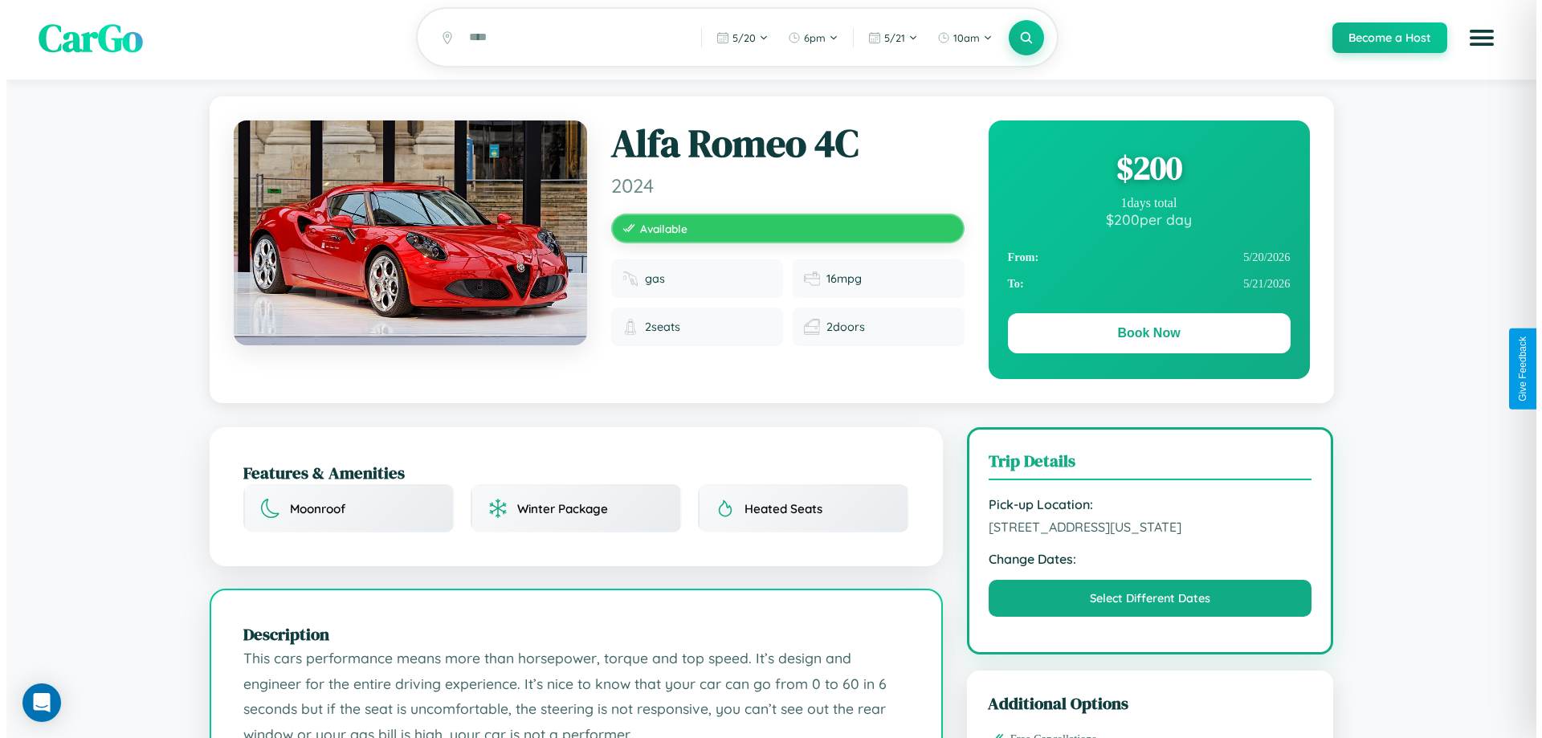
scroll to position [0, 0]
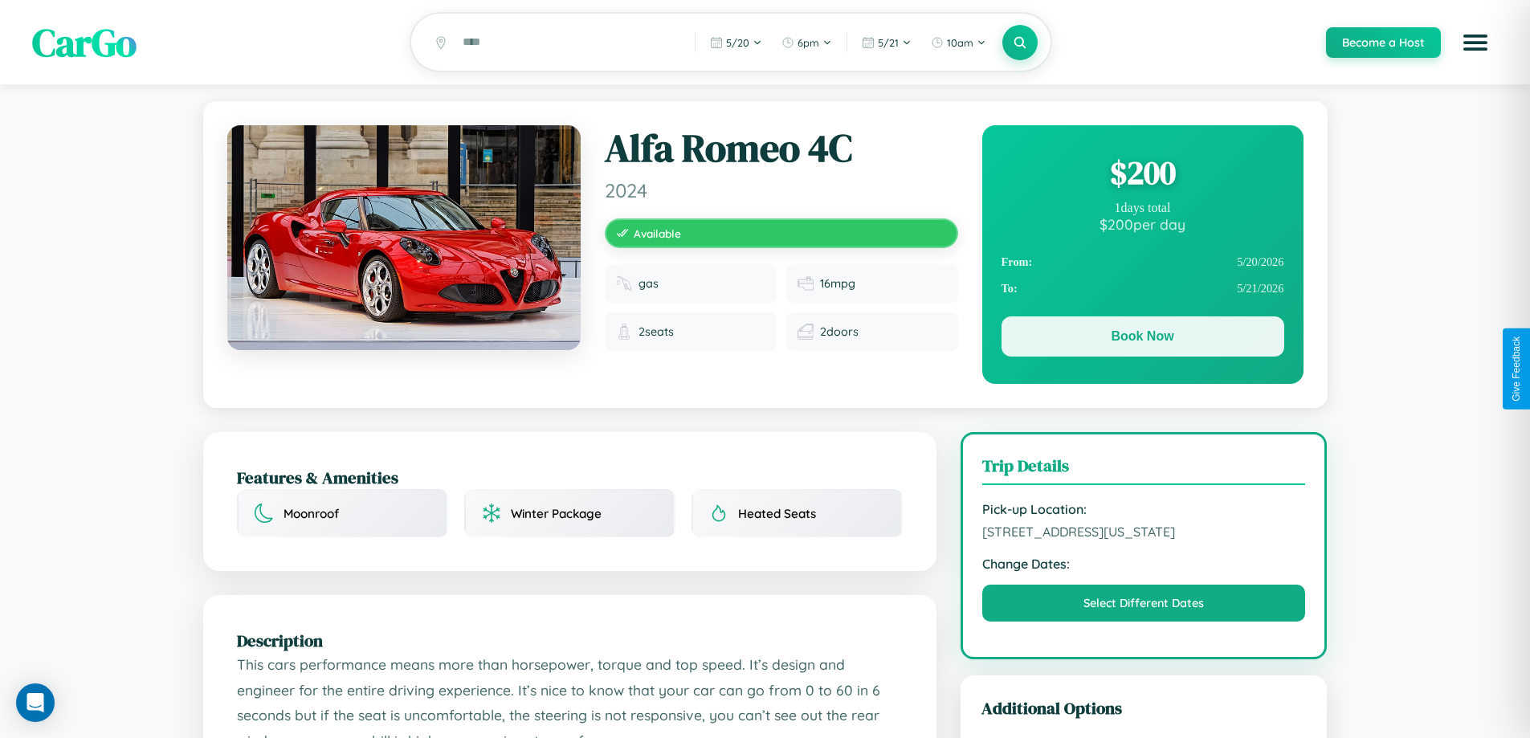
click at [1142, 339] on button "Book Now" at bounding box center [1143, 336] width 283 height 40
